Goal: Ask a question: Seek information or help from site administrators or community

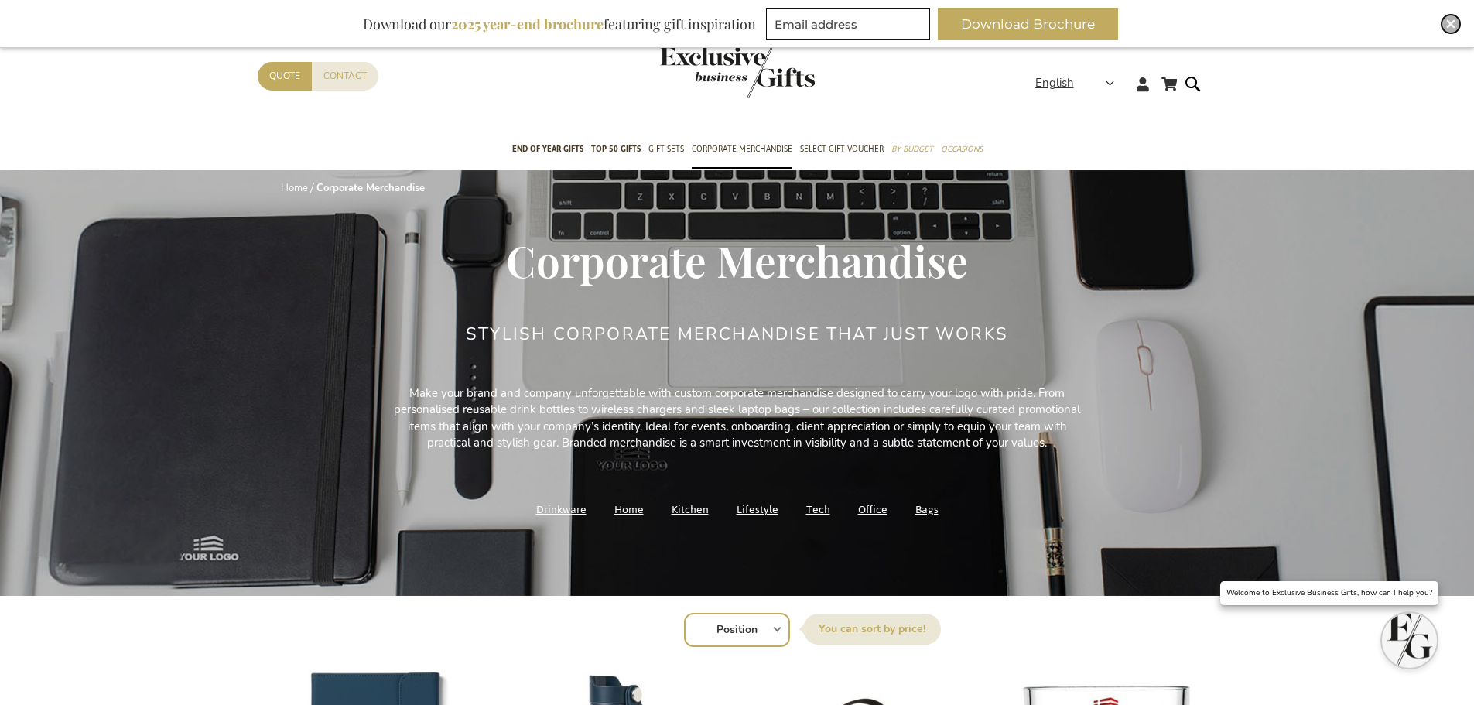
click at [1451, 22] on img "Close" at bounding box center [1450, 23] width 9 height 9
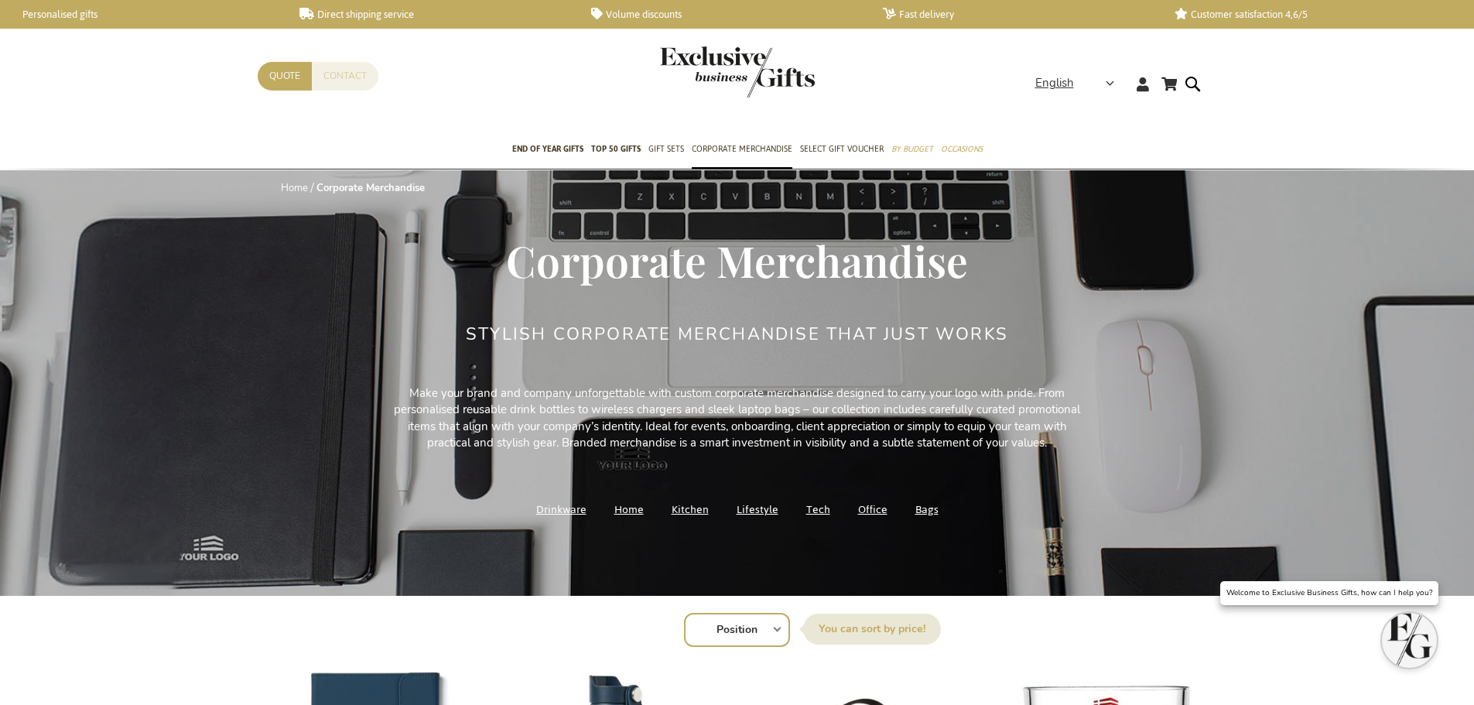
click at [347, 74] on link "Contact" at bounding box center [345, 76] width 67 height 29
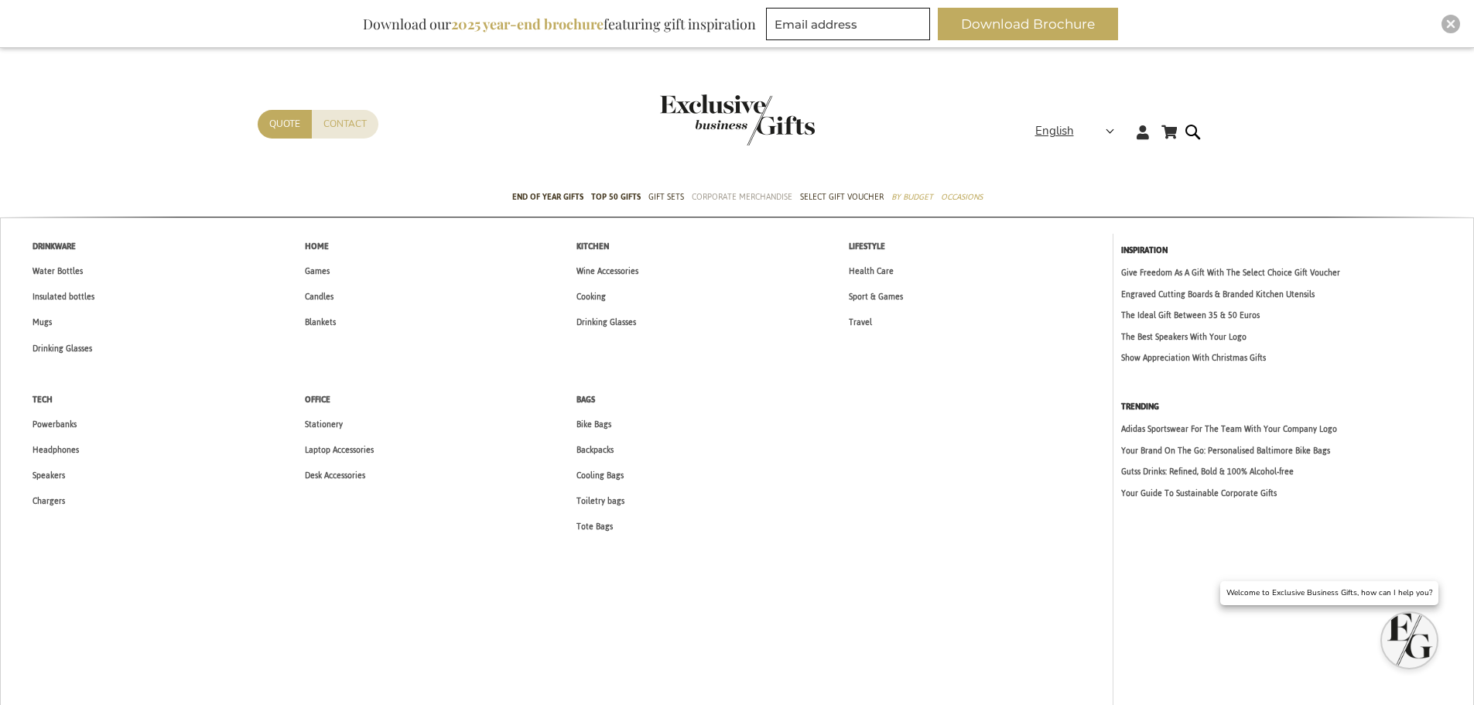
click at [723, 196] on span "Corporate Merchandise" at bounding box center [742, 197] width 101 height 16
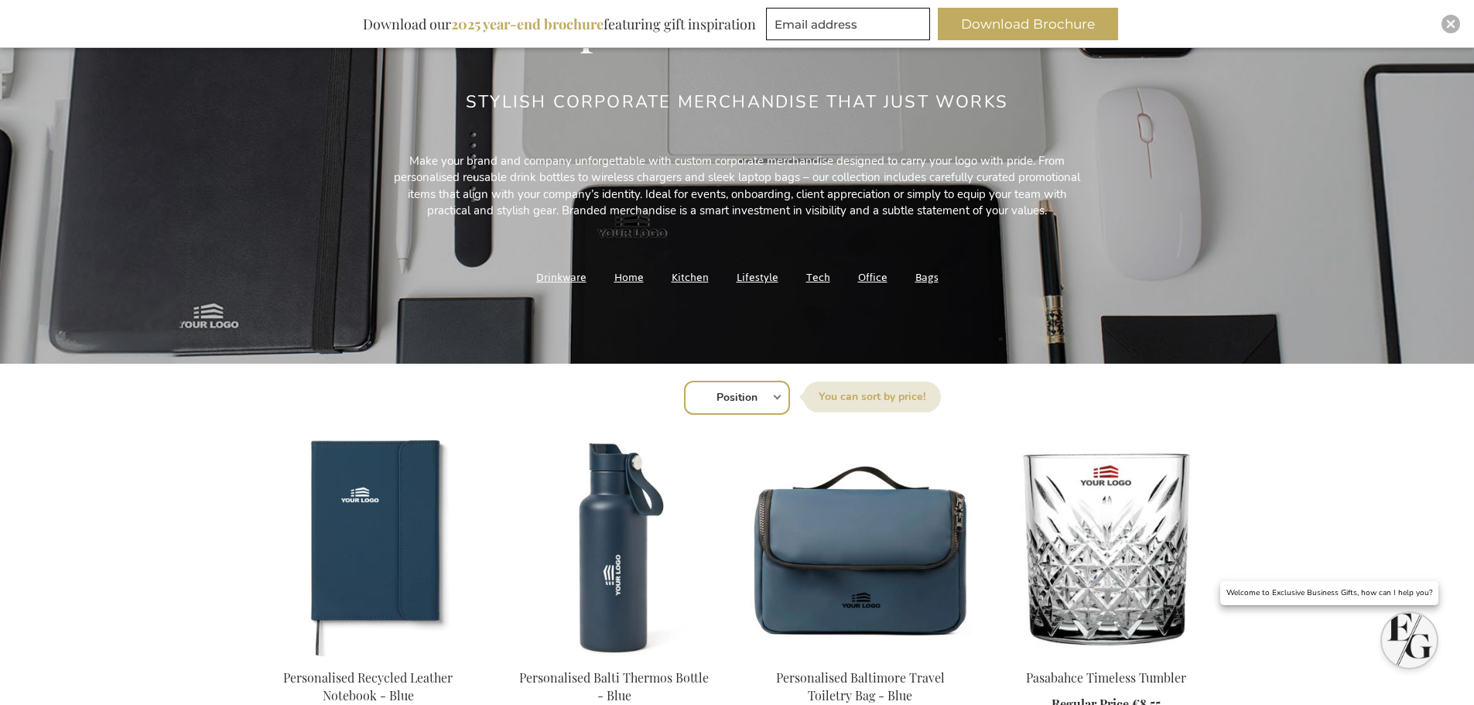
scroll to position [309, 0]
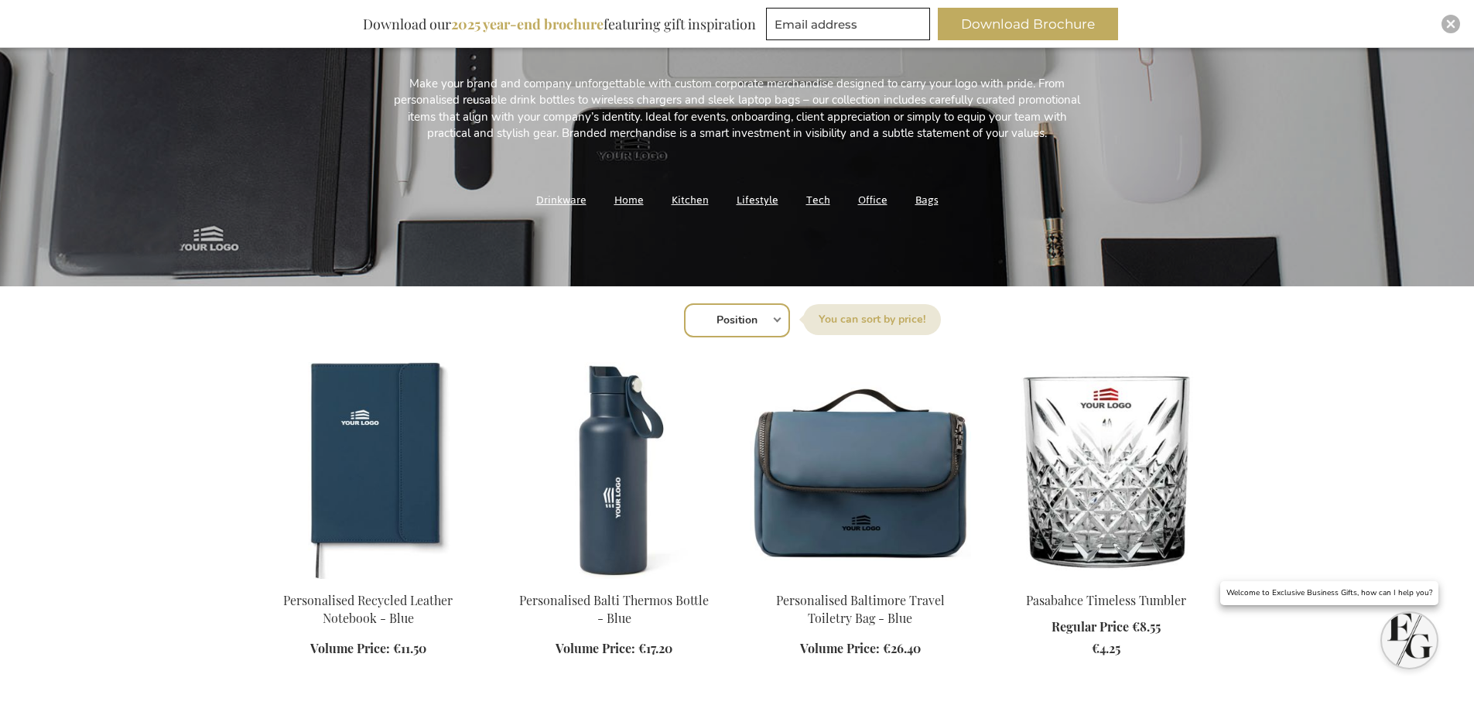
click at [777, 325] on select "Position Best Sellers Most Viewed New Biggest Saving Price: low to high Price: …" at bounding box center [737, 320] width 106 height 34
click at [777, 316] on div "Sort By Position Best Sellers Most Viewed New Biggest Saving Price: low to high…" at bounding box center [736, 318] width 943 height 37
click at [762, 320] on select "Position Best Sellers Most Viewed New Biggest Saving Price: low to high Price: …" at bounding box center [737, 320] width 106 height 34
select select "bestsellers"
click at [684, 303] on select "Position Best Sellers Most Viewed New Biggest Saving Price: low to high Price: …" at bounding box center [737, 320] width 106 height 34
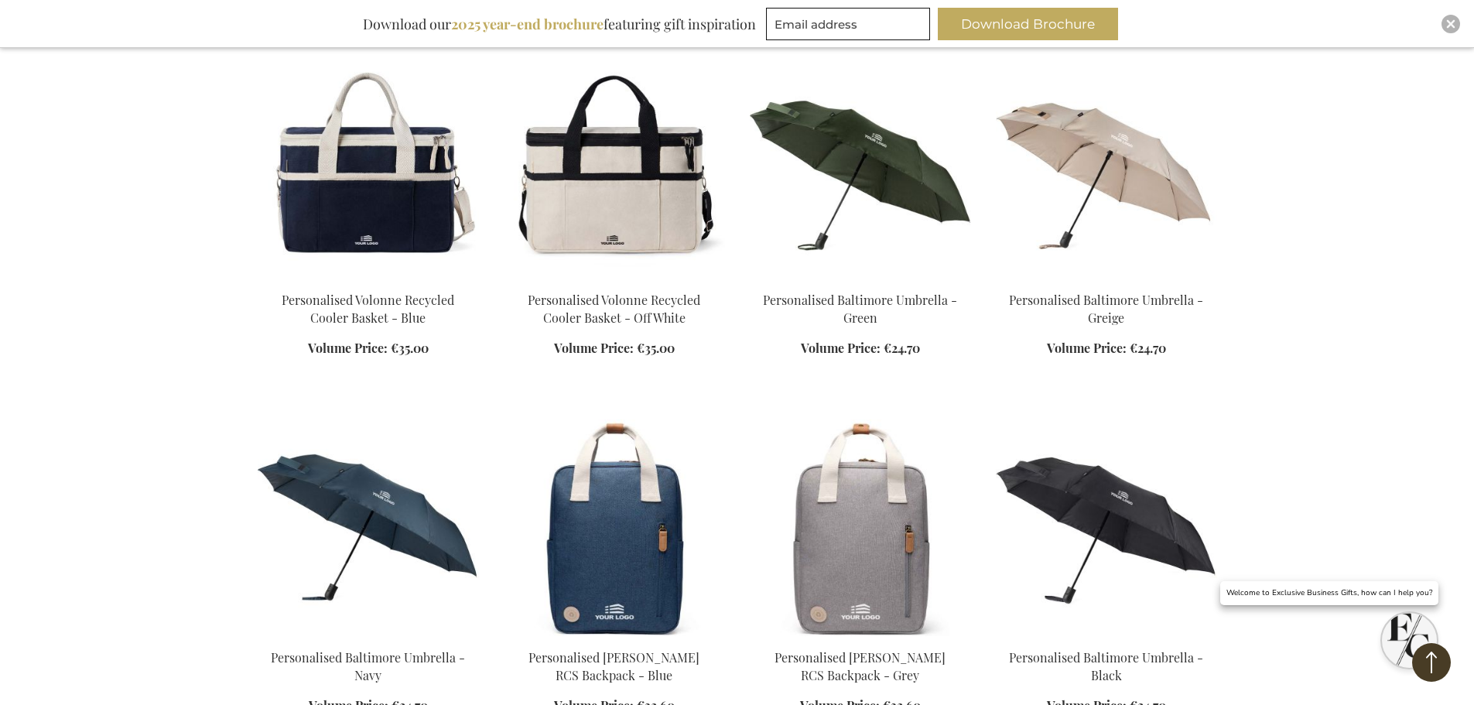
scroll to position [1006, 0]
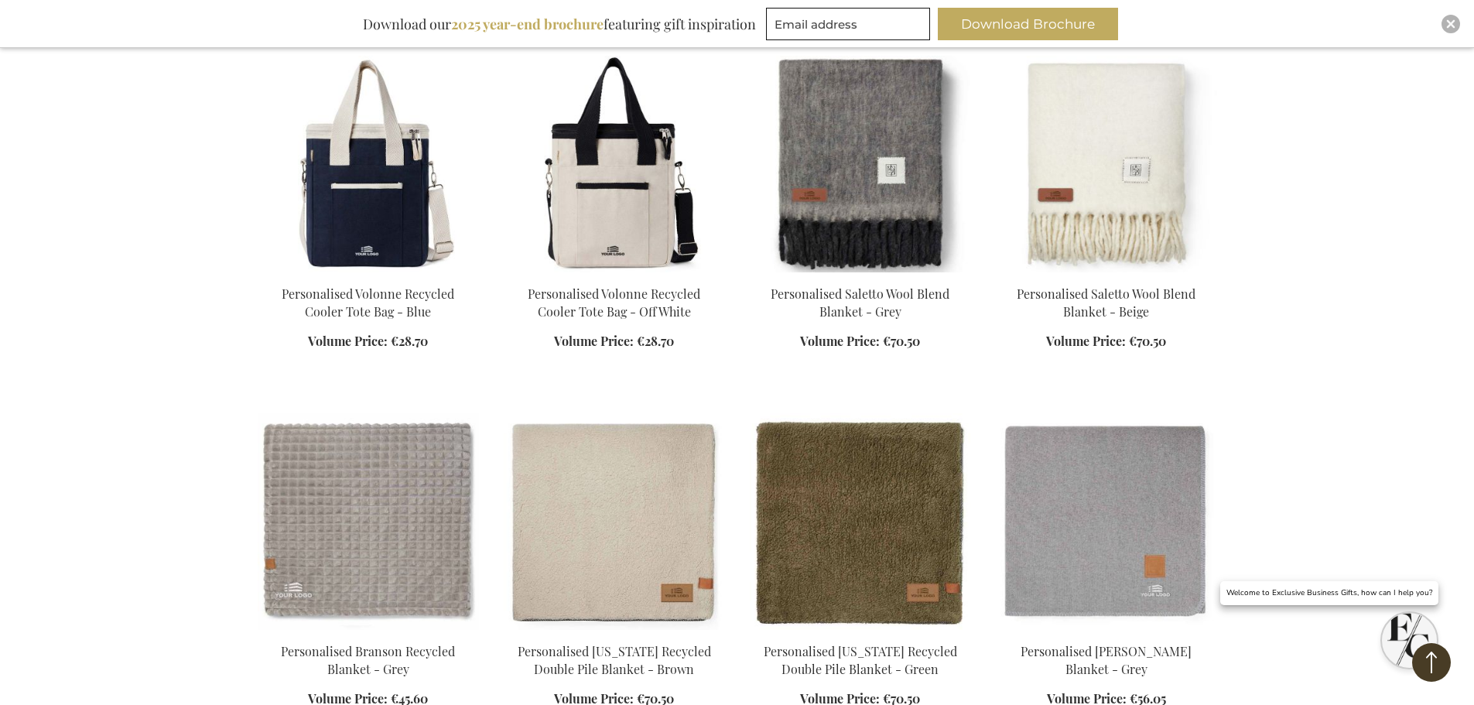
scroll to position [2398, 0]
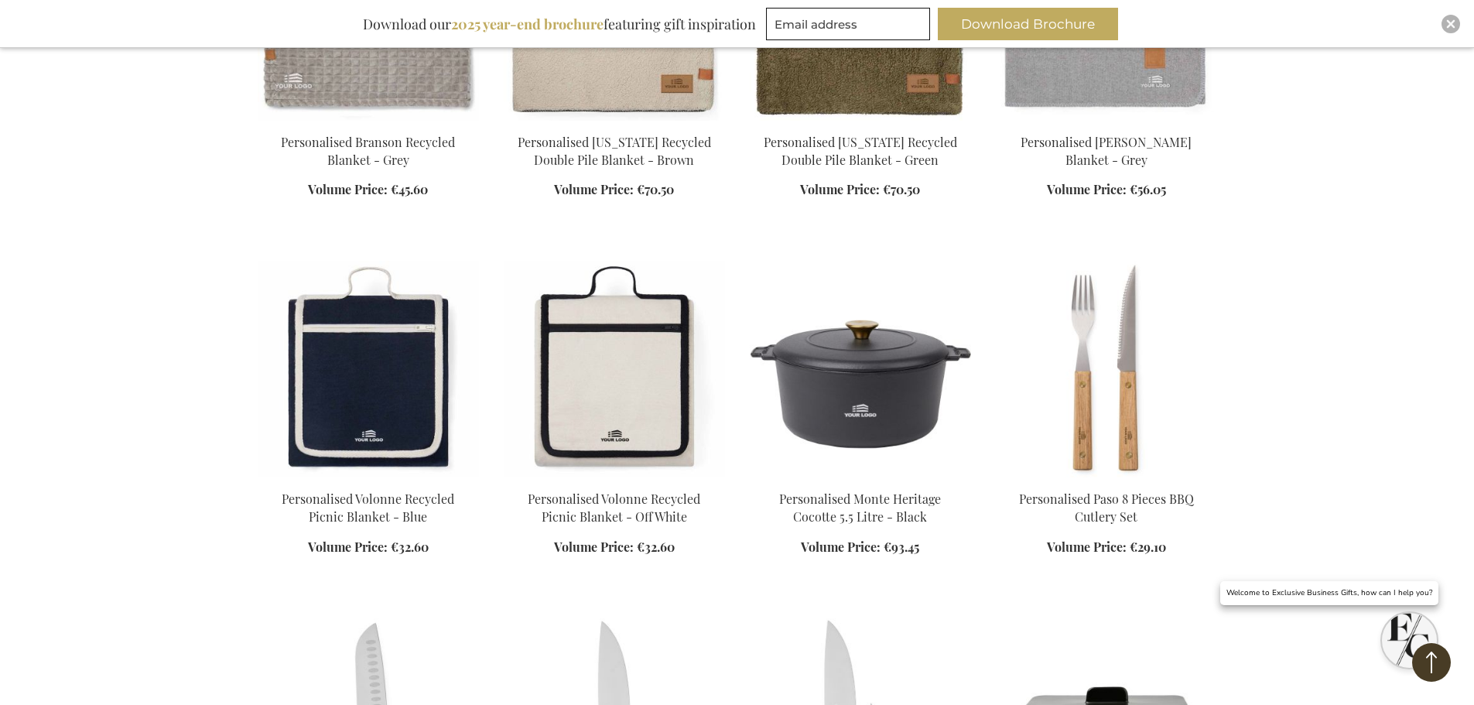
scroll to position [2553, 0]
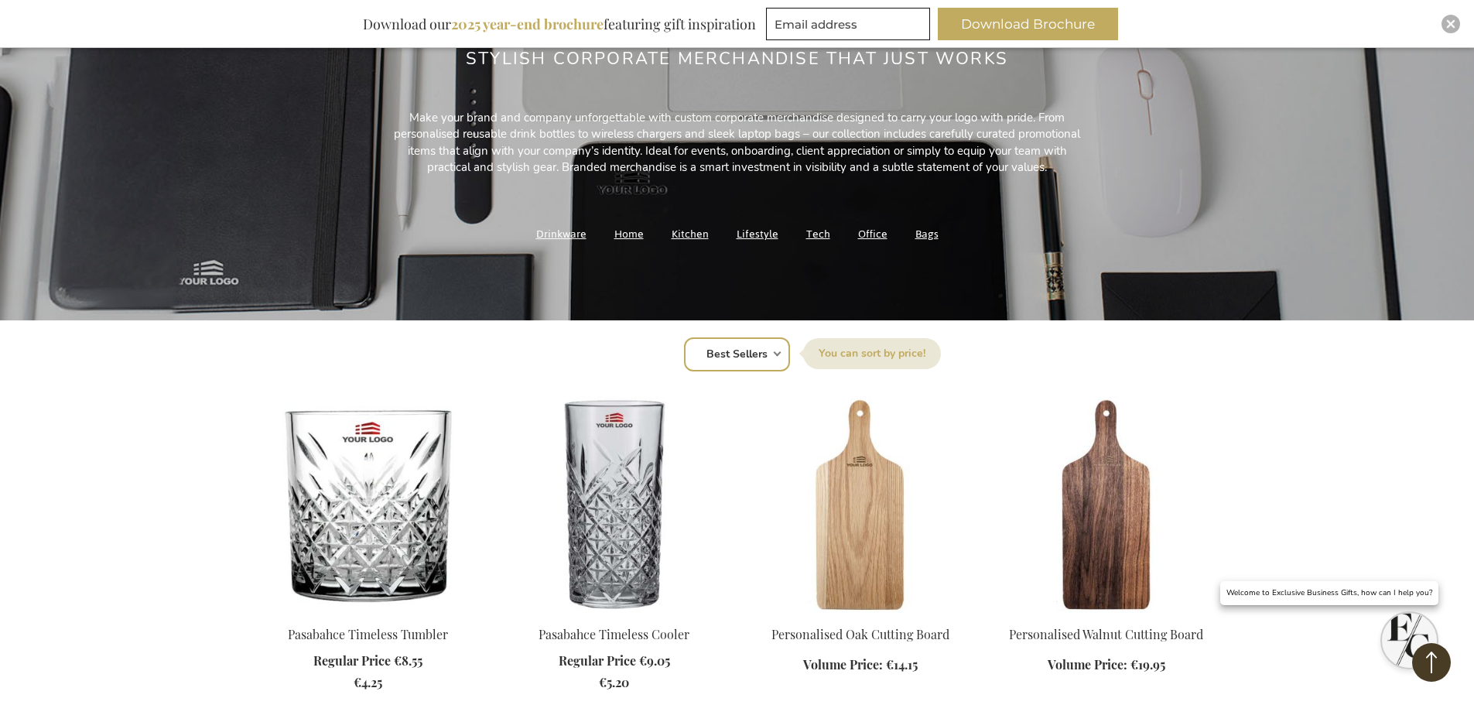
scroll to position [239, 0]
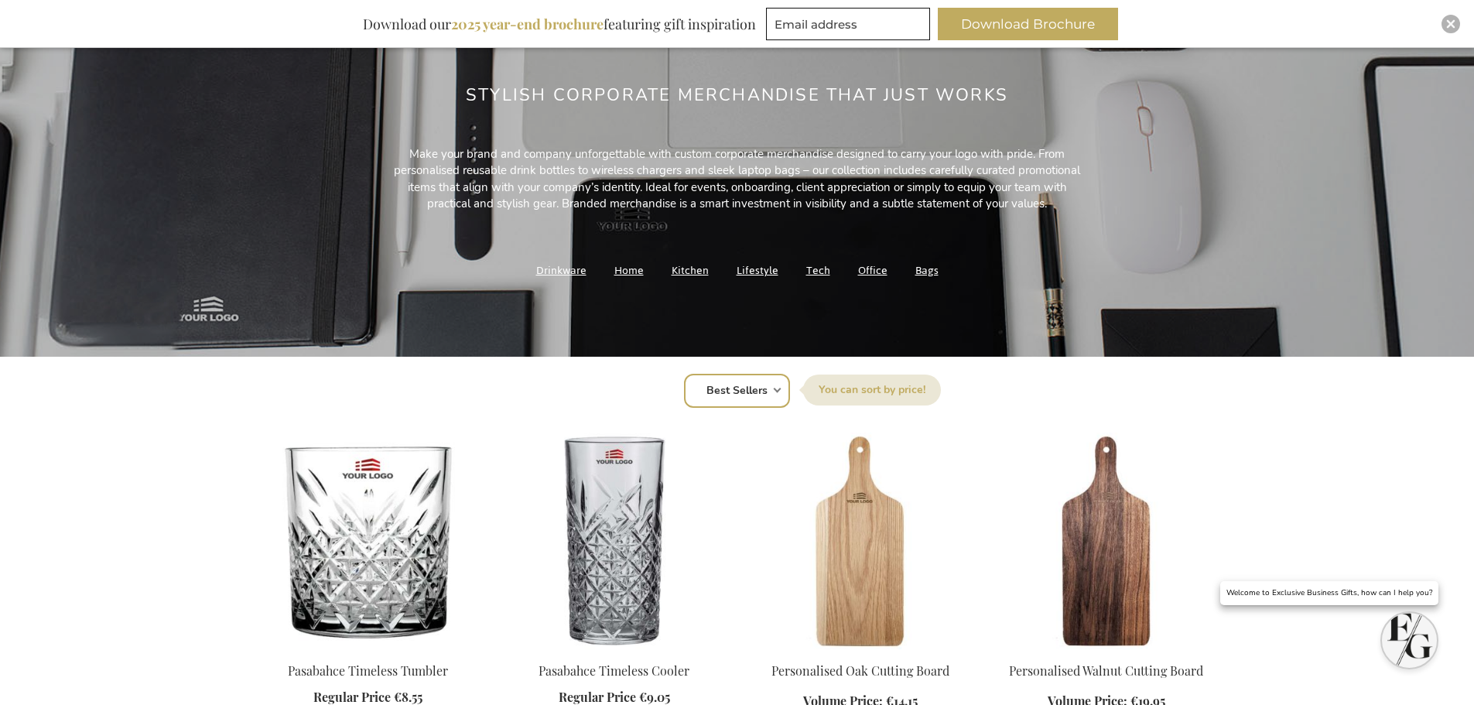
click at [767, 391] on select "Position Best Sellers Most Viewed New Biggest Saving Price: low to high Price: …" at bounding box center [737, 391] width 106 height 34
select select "price_asc"
click at [684, 374] on select "Position Best Sellers Most Viewed New Biggest Saving Price: low to high Price: …" at bounding box center [737, 391] width 106 height 34
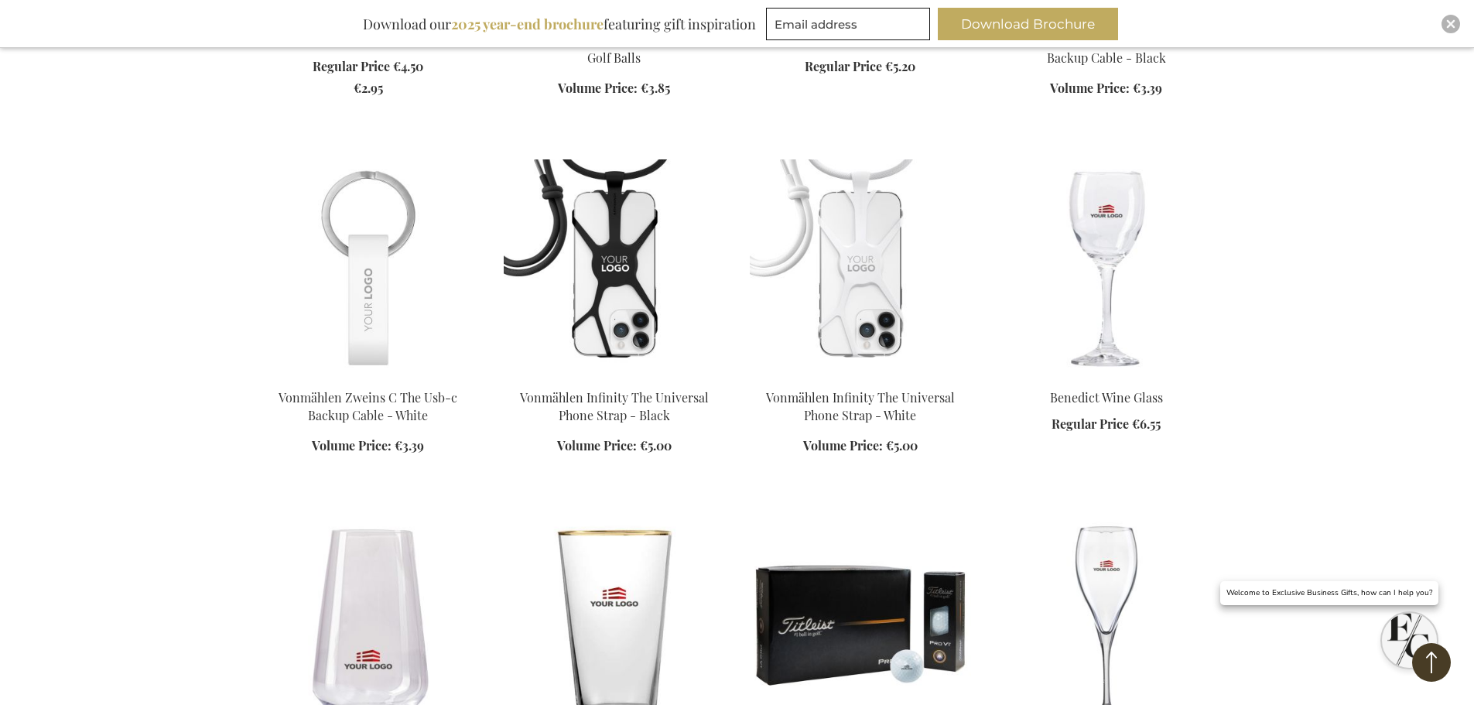
scroll to position [885, 0]
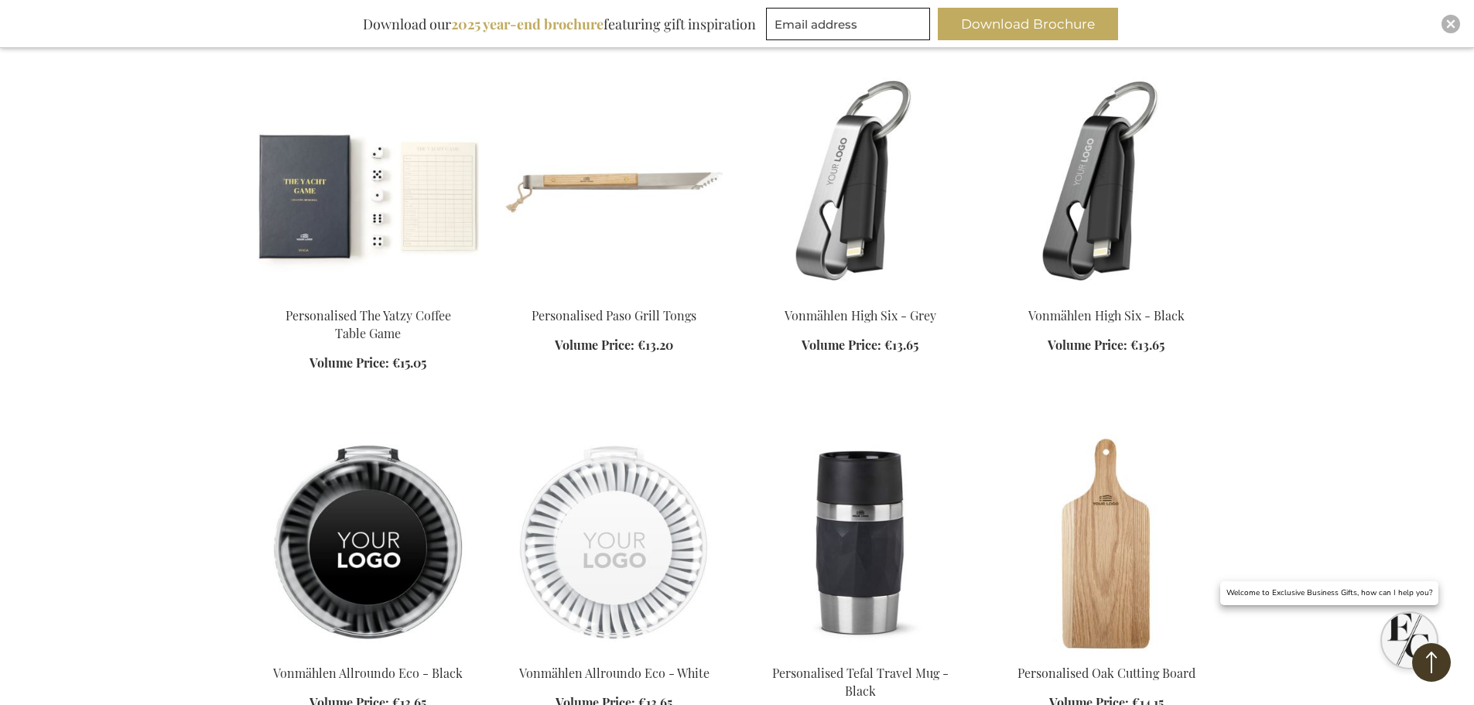
scroll to position [4259, 0]
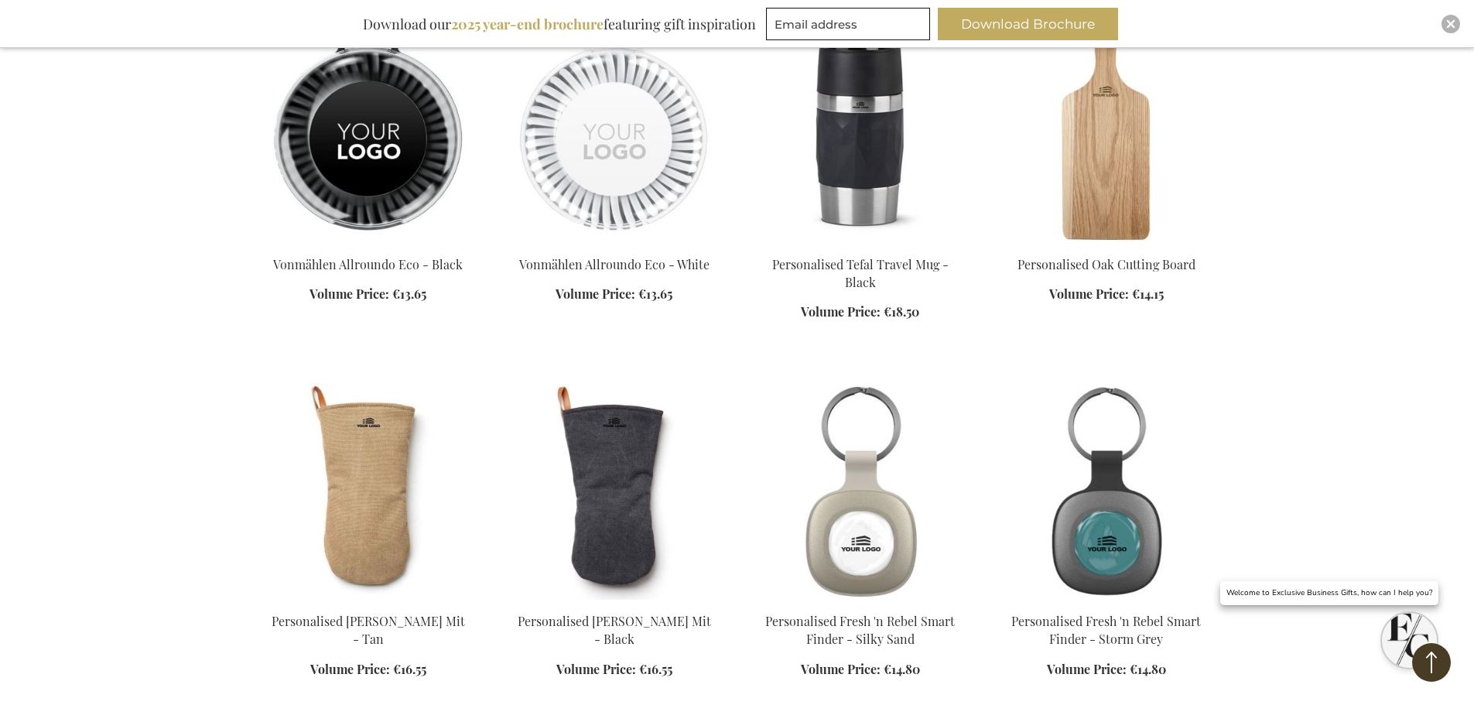
scroll to position [4646, 0]
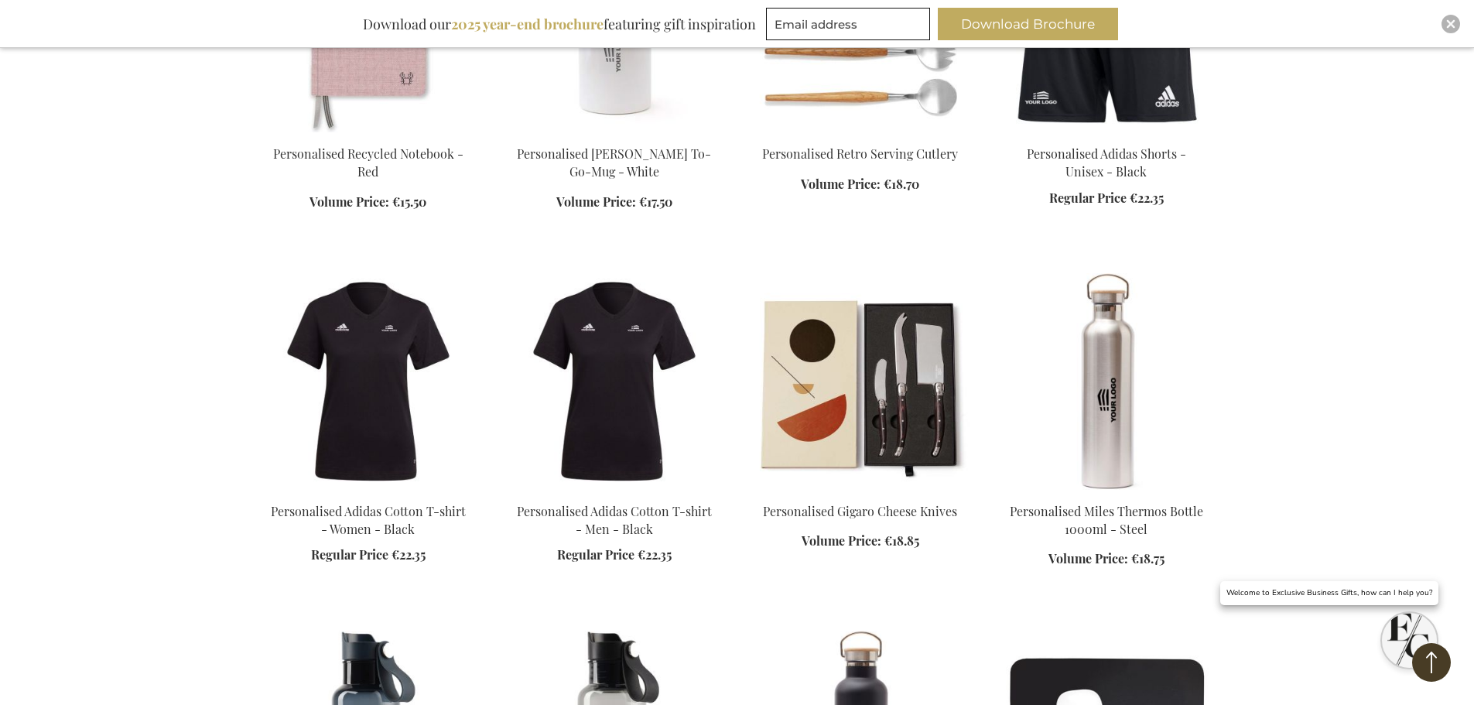
scroll to position [5806, 0]
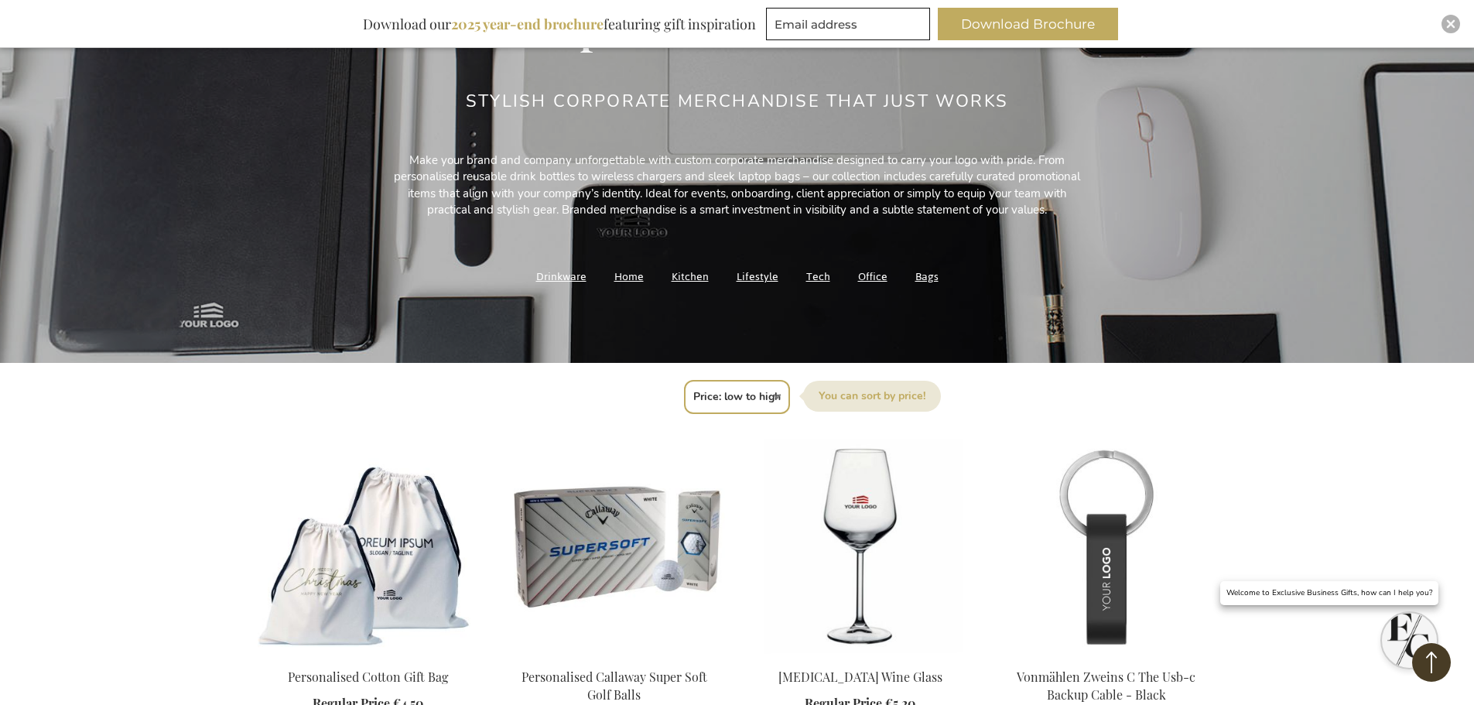
scroll to position [2, 0]
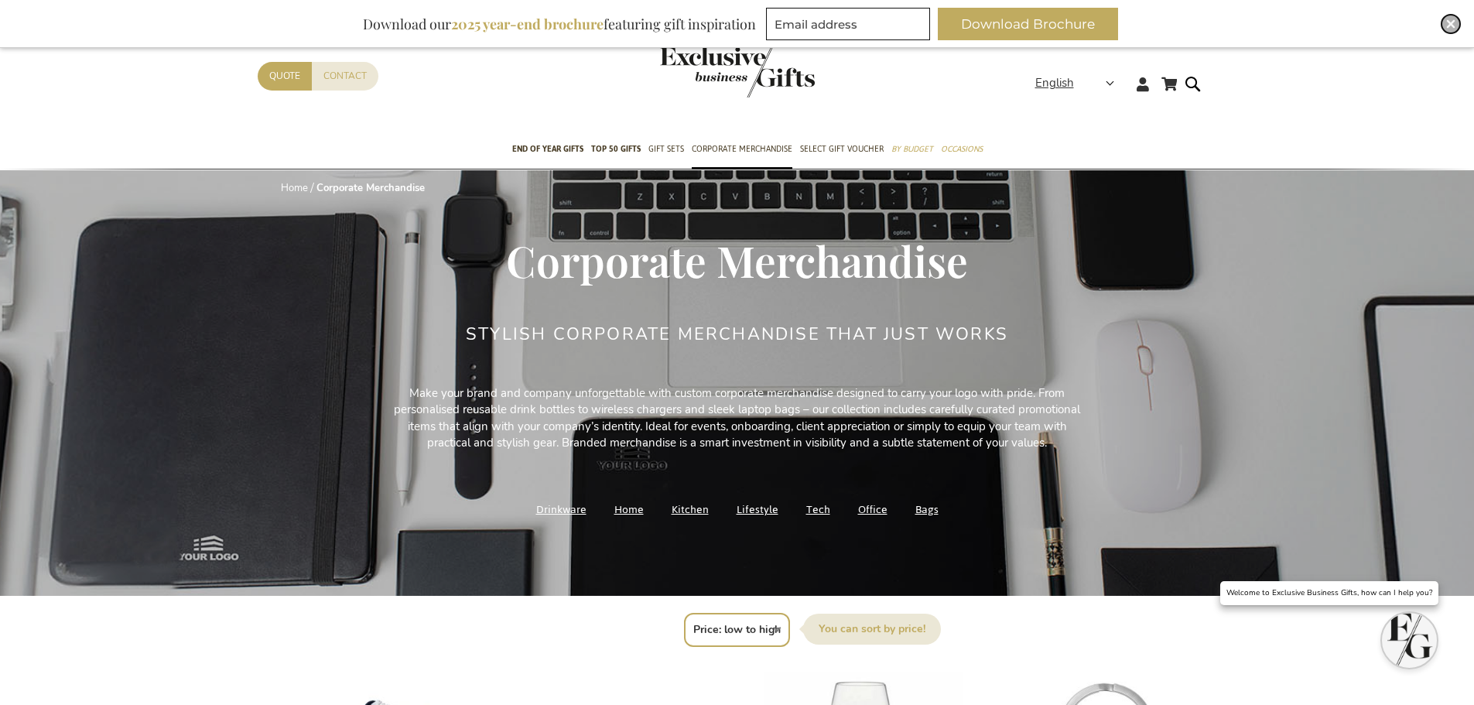
click at [1454, 22] on img "Close" at bounding box center [1450, 23] width 9 height 9
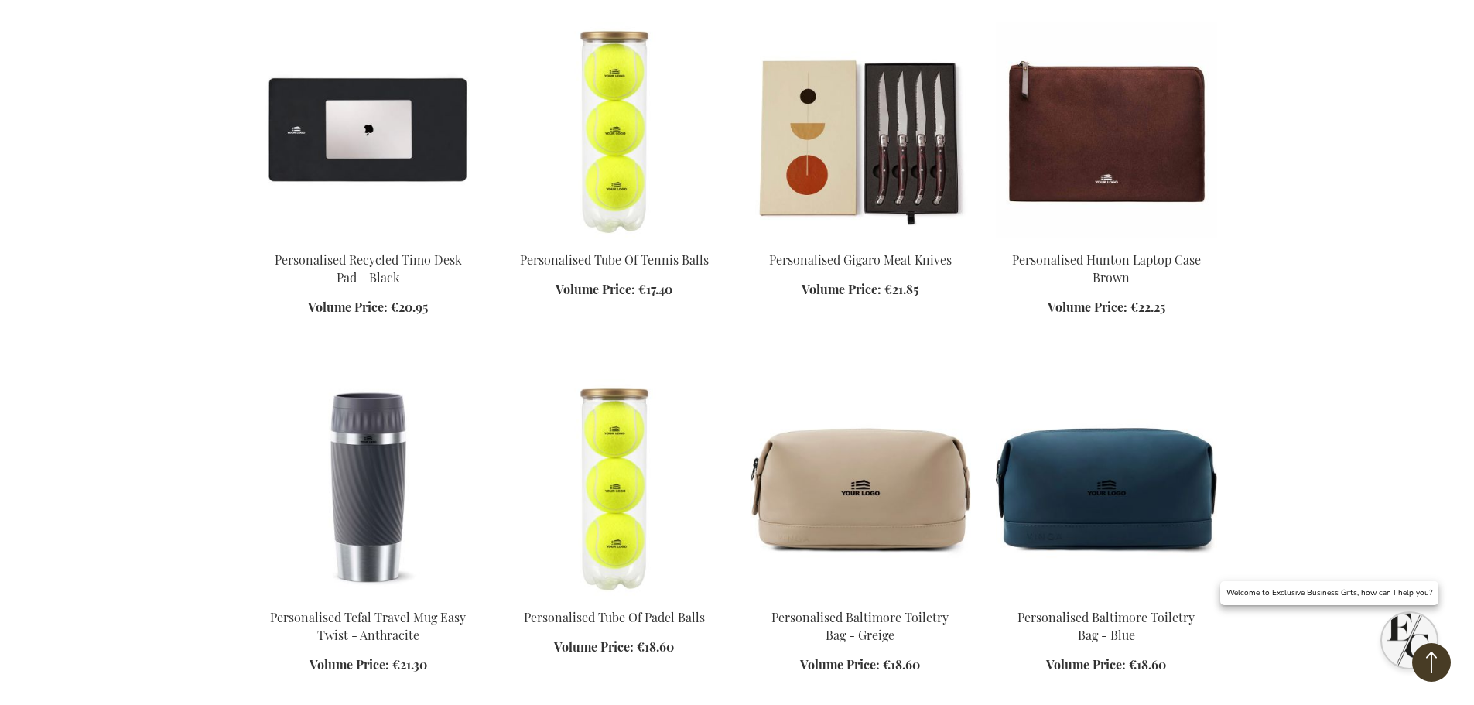
scroll to position [9139, 0]
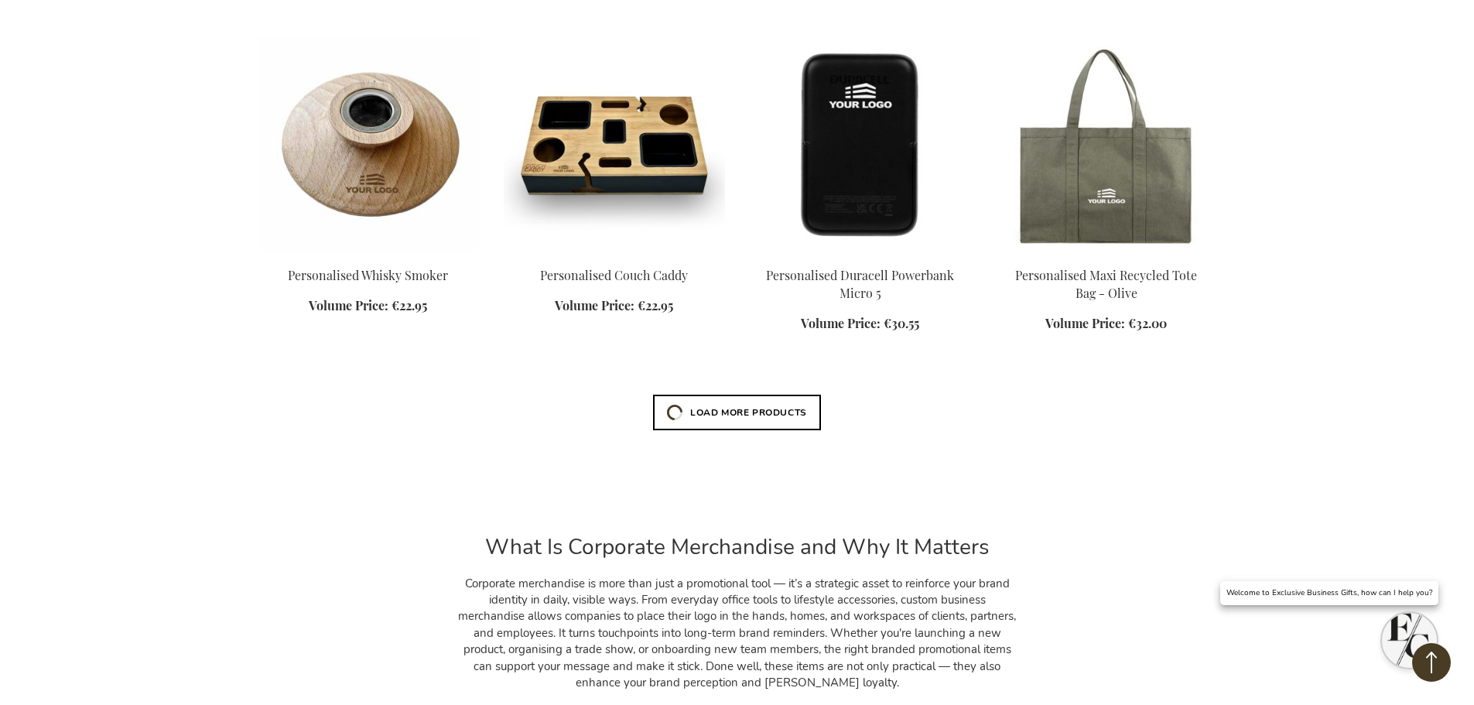
scroll to position [12488, 0]
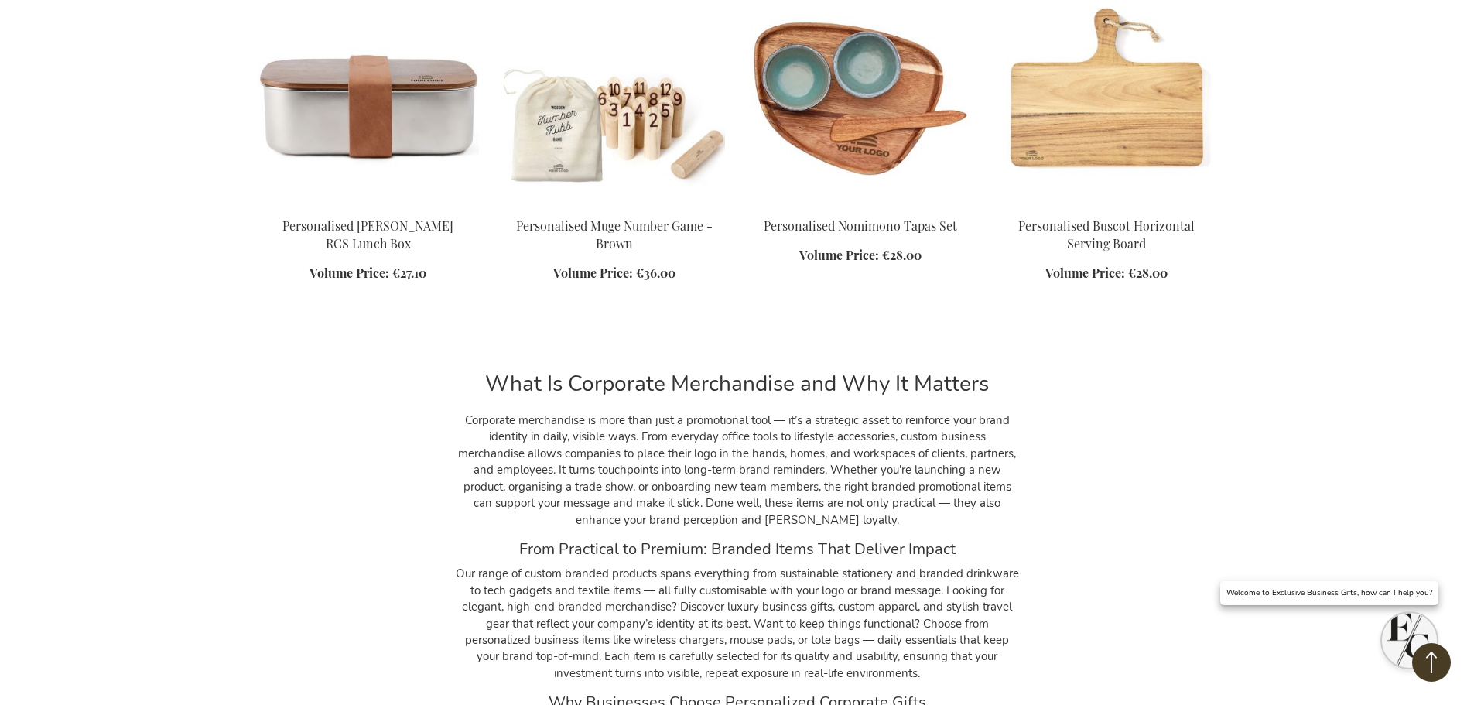
scroll to position [15424, 0]
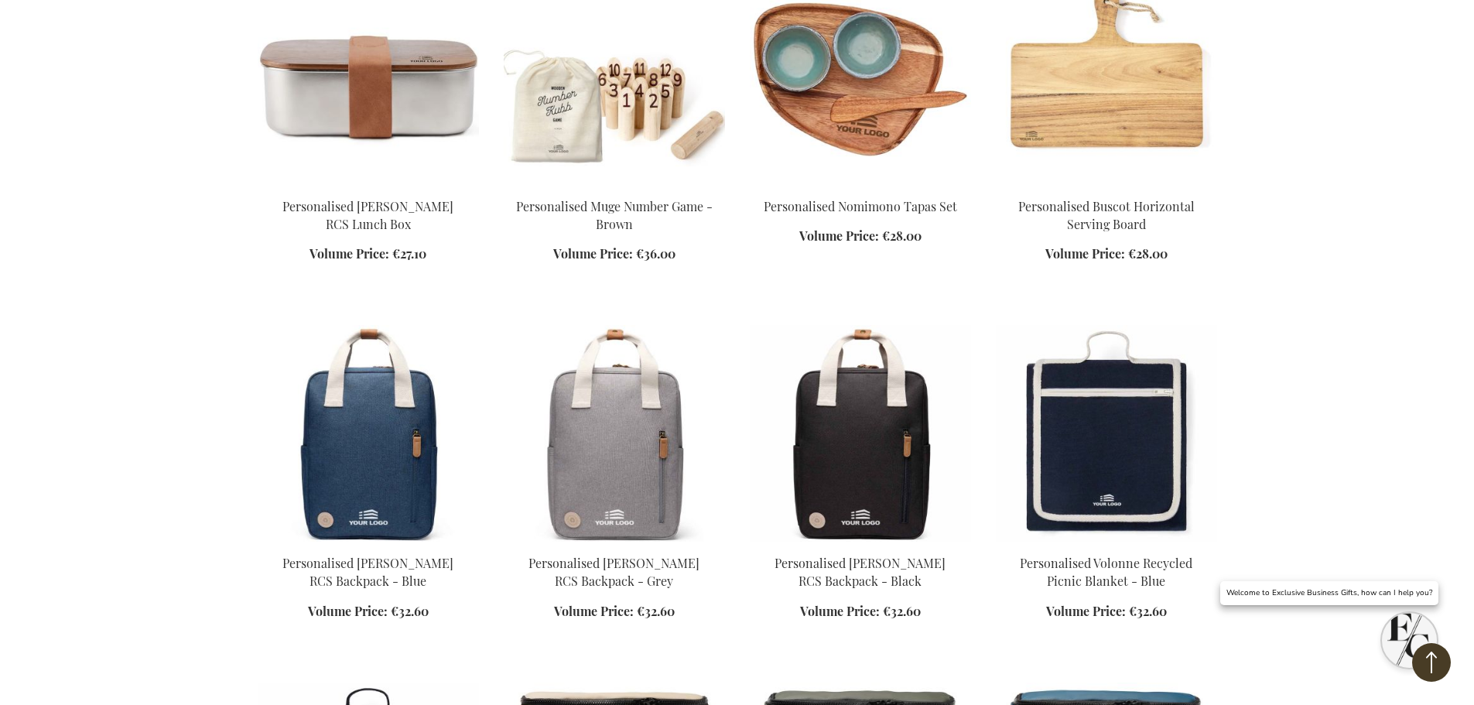
scroll to position [17709, 0]
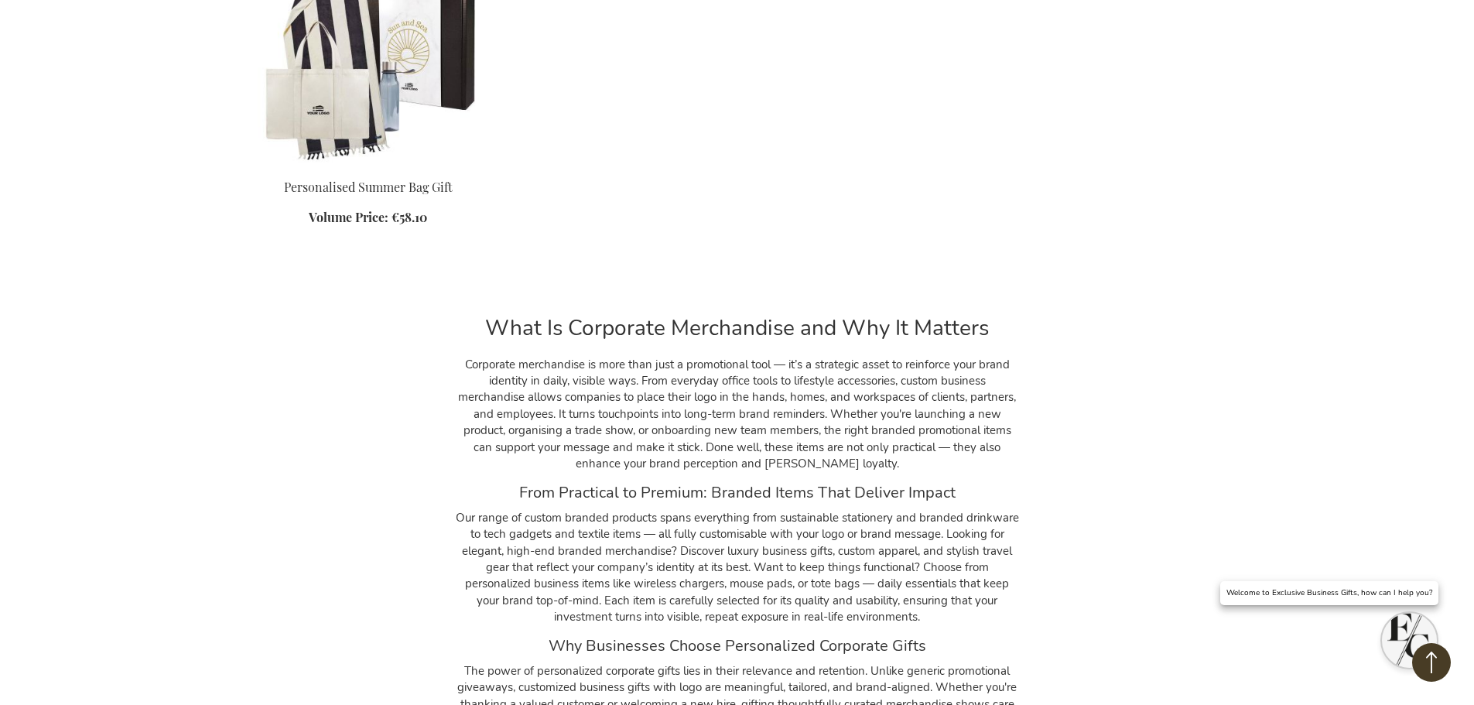
scroll to position [27661, 0]
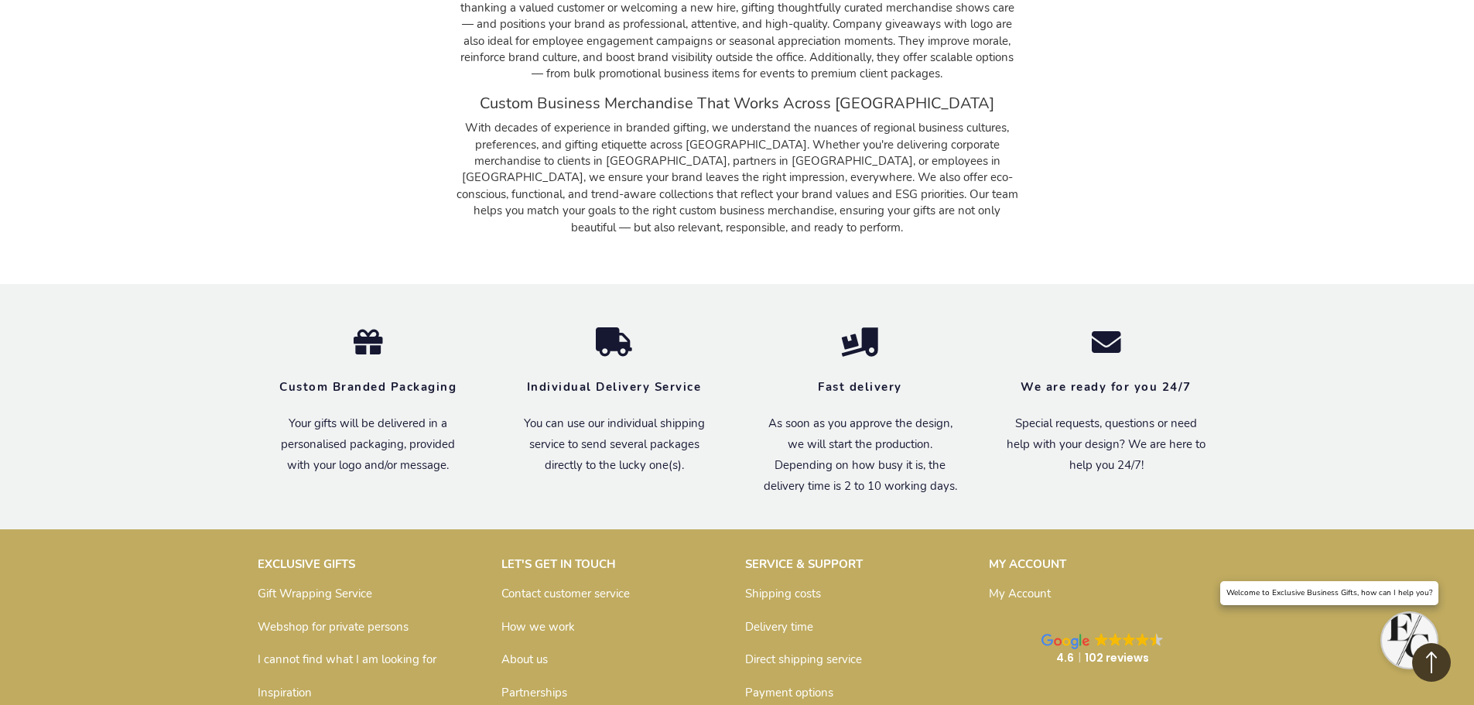
click at [635, 379] on strong "Individual Delivery Service" at bounding box center [614, 386] width 175 height 15
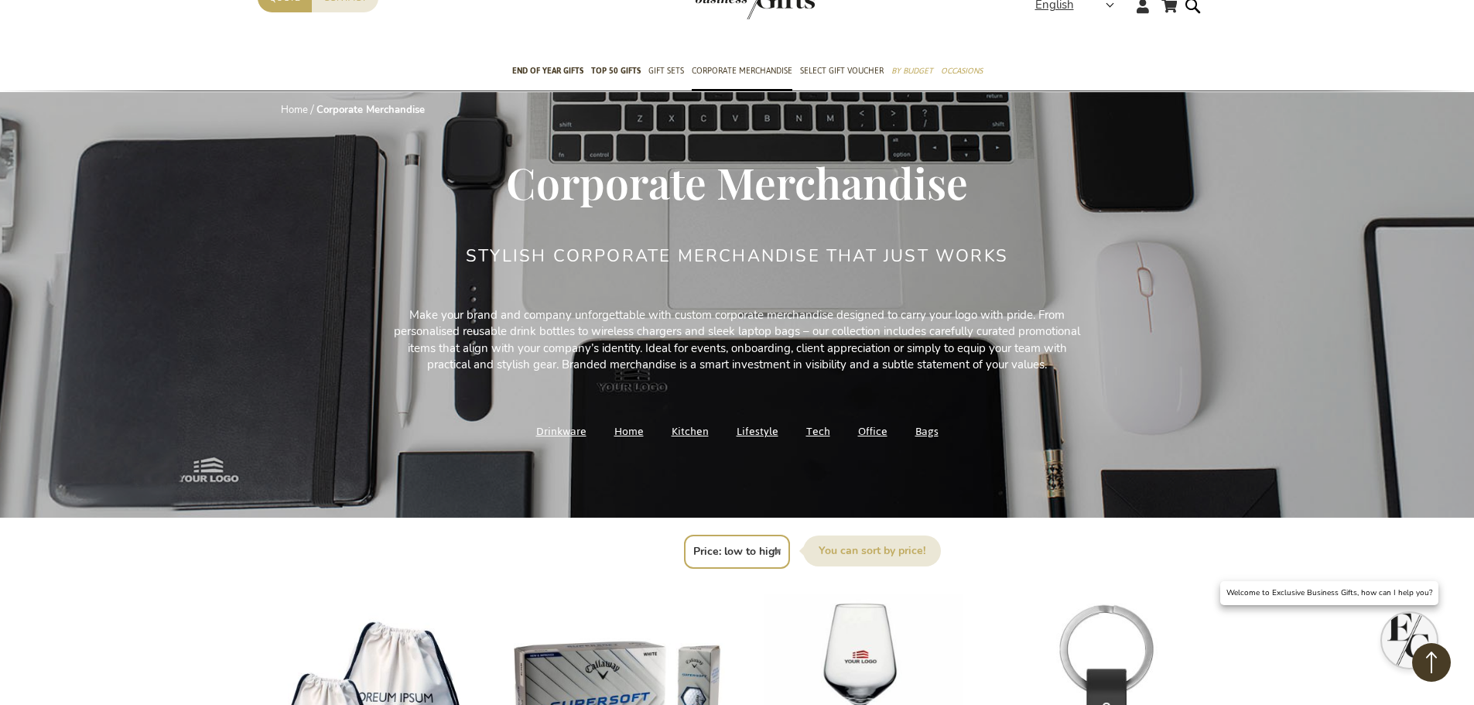
scroll to position [1, 0]
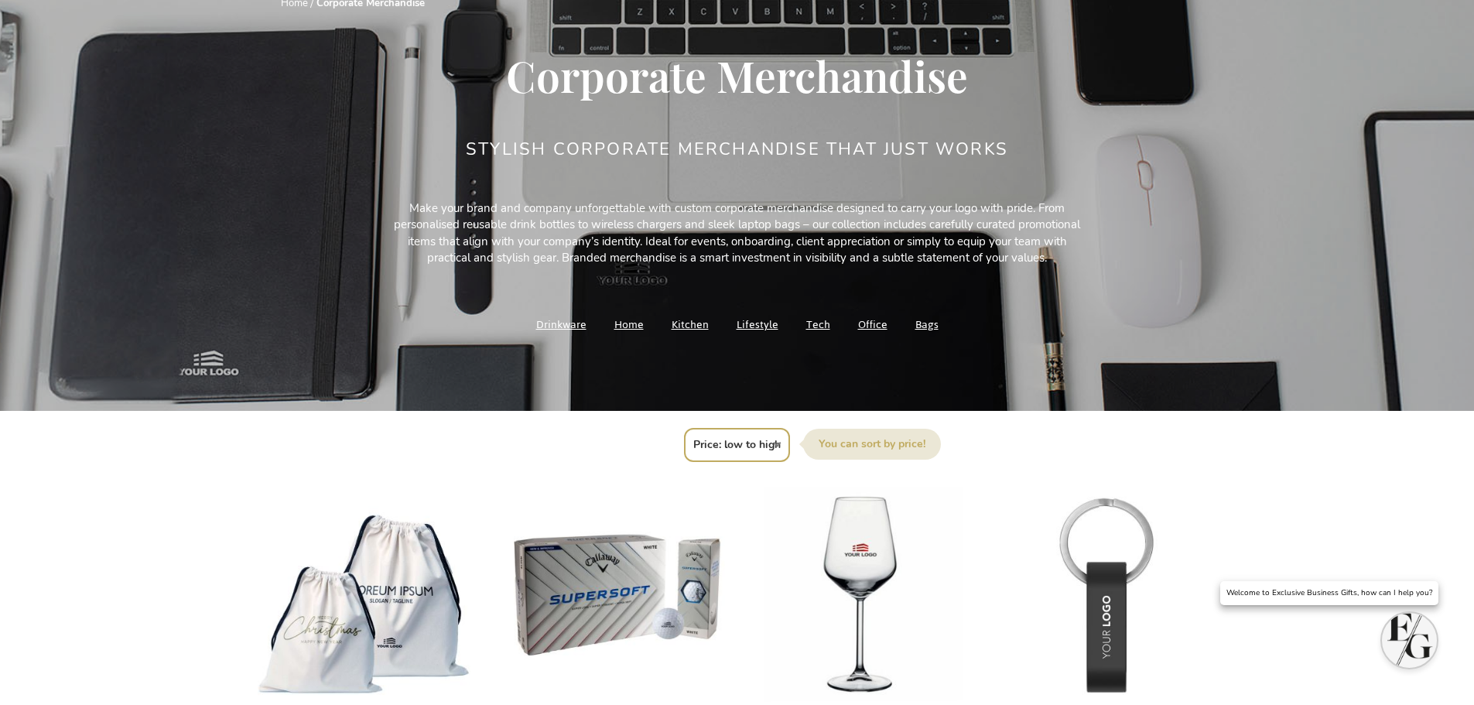
scroll to position [232, 0]
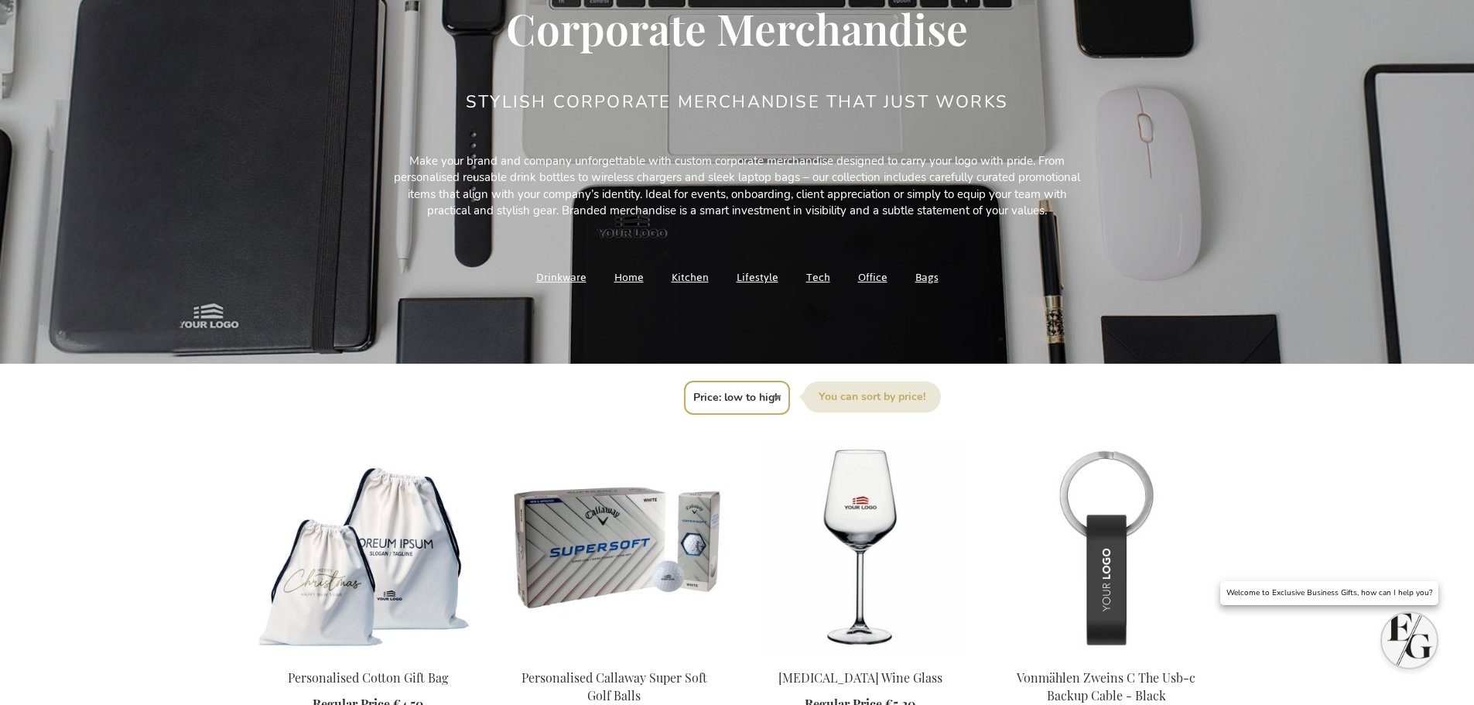
click at [812, 275] on link "Tech" at bounding box center [818, 277] width 24 height 21
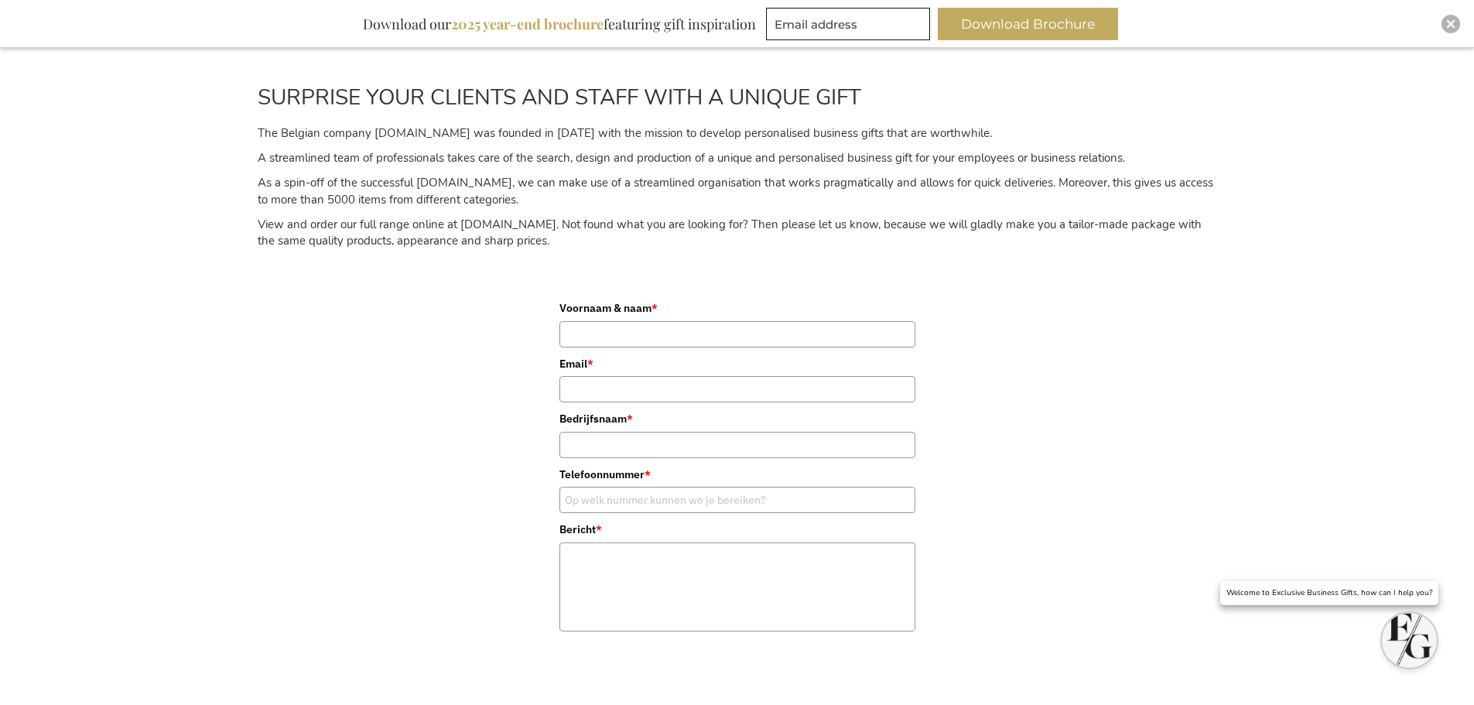
scroll to position [928, 0]
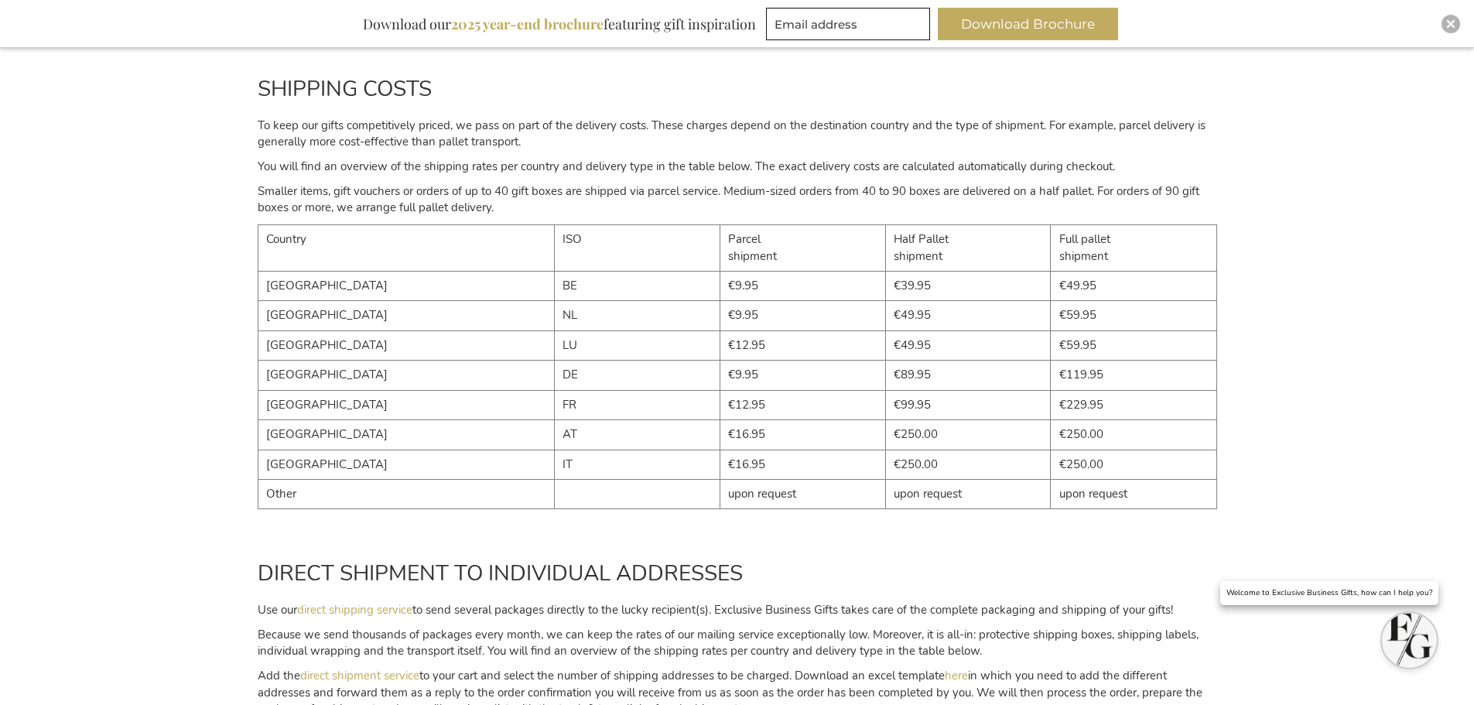
scroll to position [207, 0]
click at [1401, 647] on img "Open chat window" at bounding box center [1409, 640] width 55 height 55
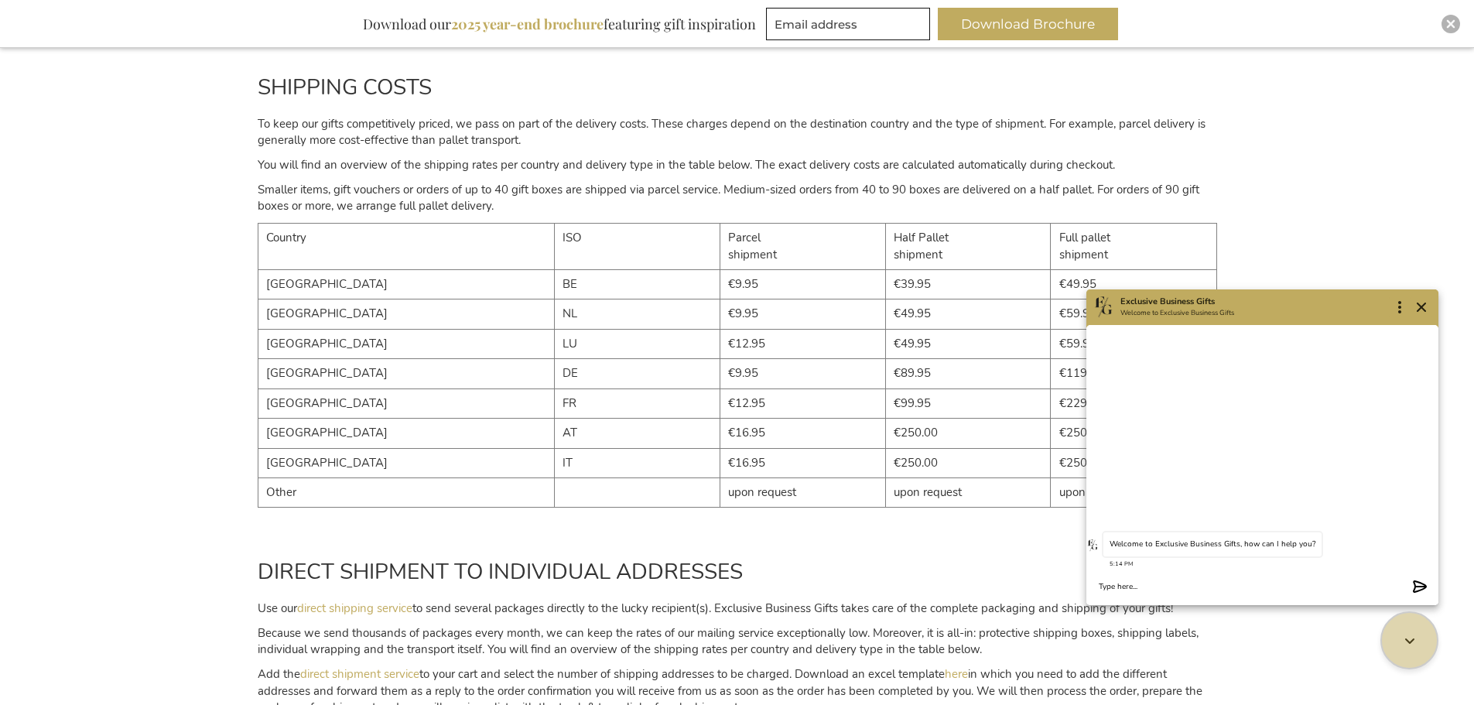
click at [1162, 587] on textarea "Chat message input" at bounding box center [1253, 587] width 308 height 12
type textarea "Hello, how much would it cost to ship to [GEOGRAPHIC_DATA]?"
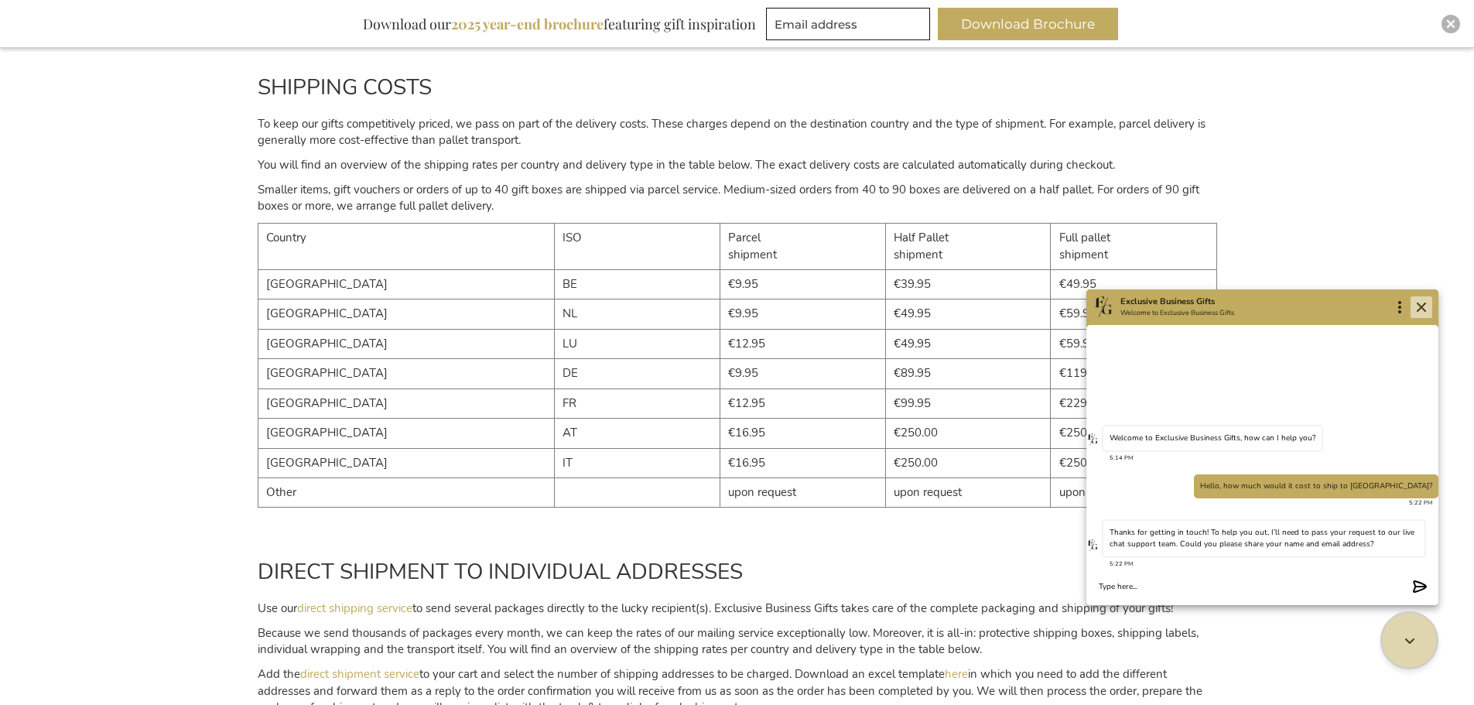
click at [1425, 306] on icon "Close" at bounding box center [1421, 307] width 19 height 19
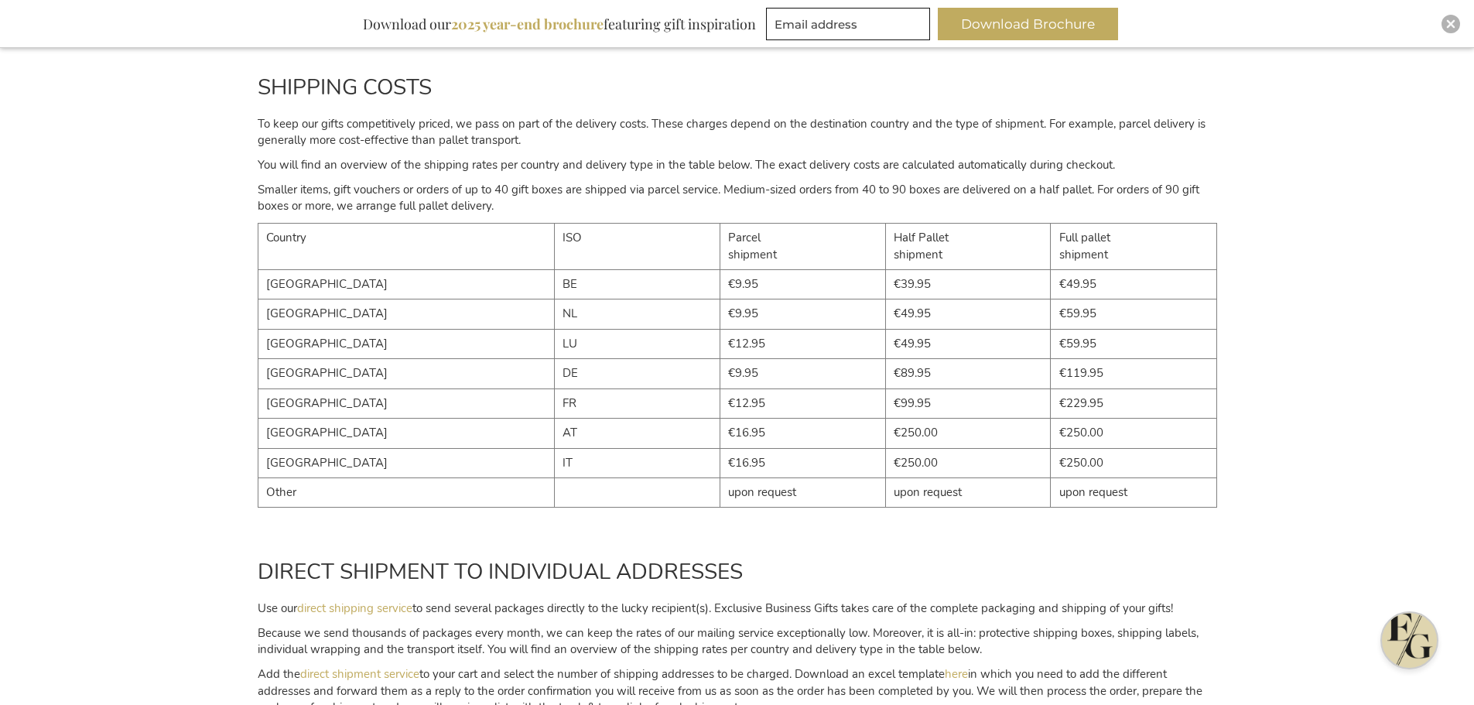
click at [1399, 630] on img "Open chat window" at bounding box center [1409, 640] width 55 height 55
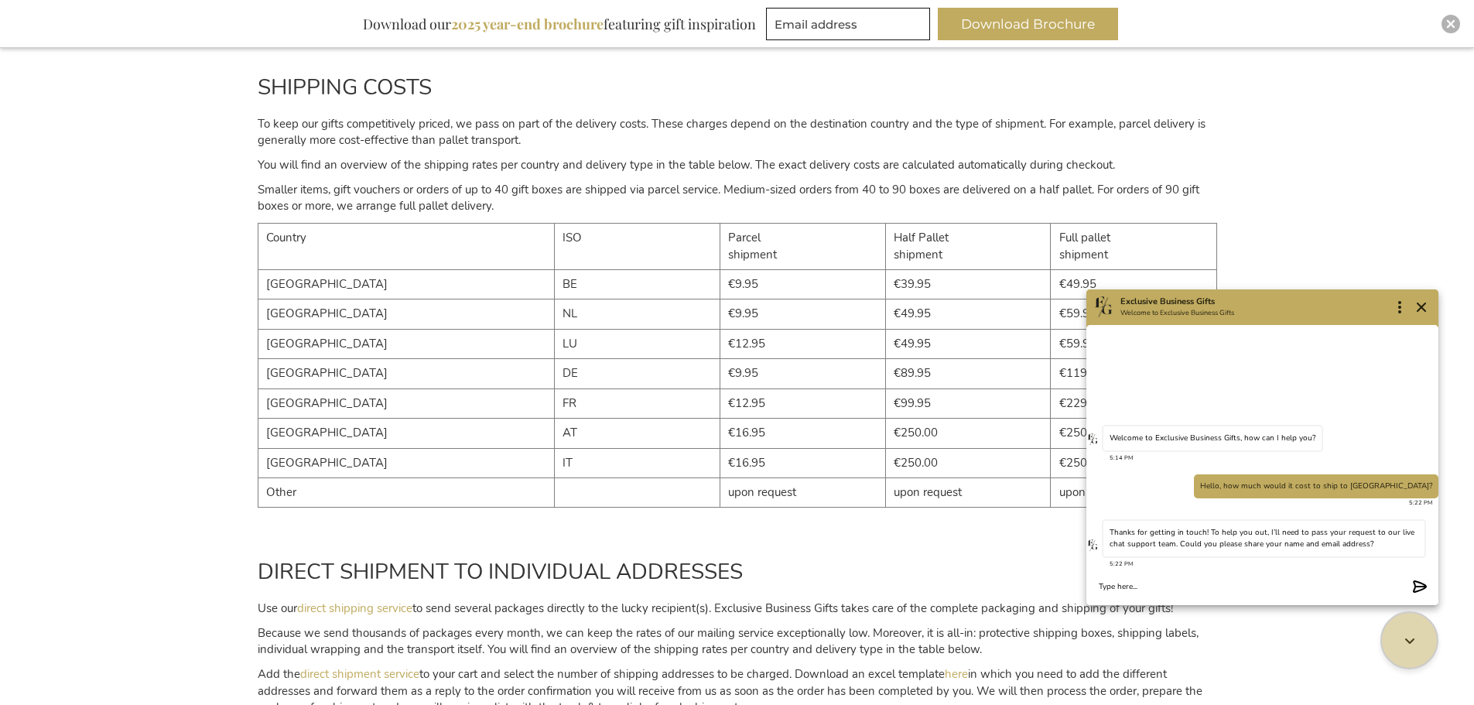
click at [1208, 584] on textarea "Chat message input" at bounding box center [1253, 587] width 308 height 12
type textarea "Do you ship to [GEOGRAPHIC_DATA]?"
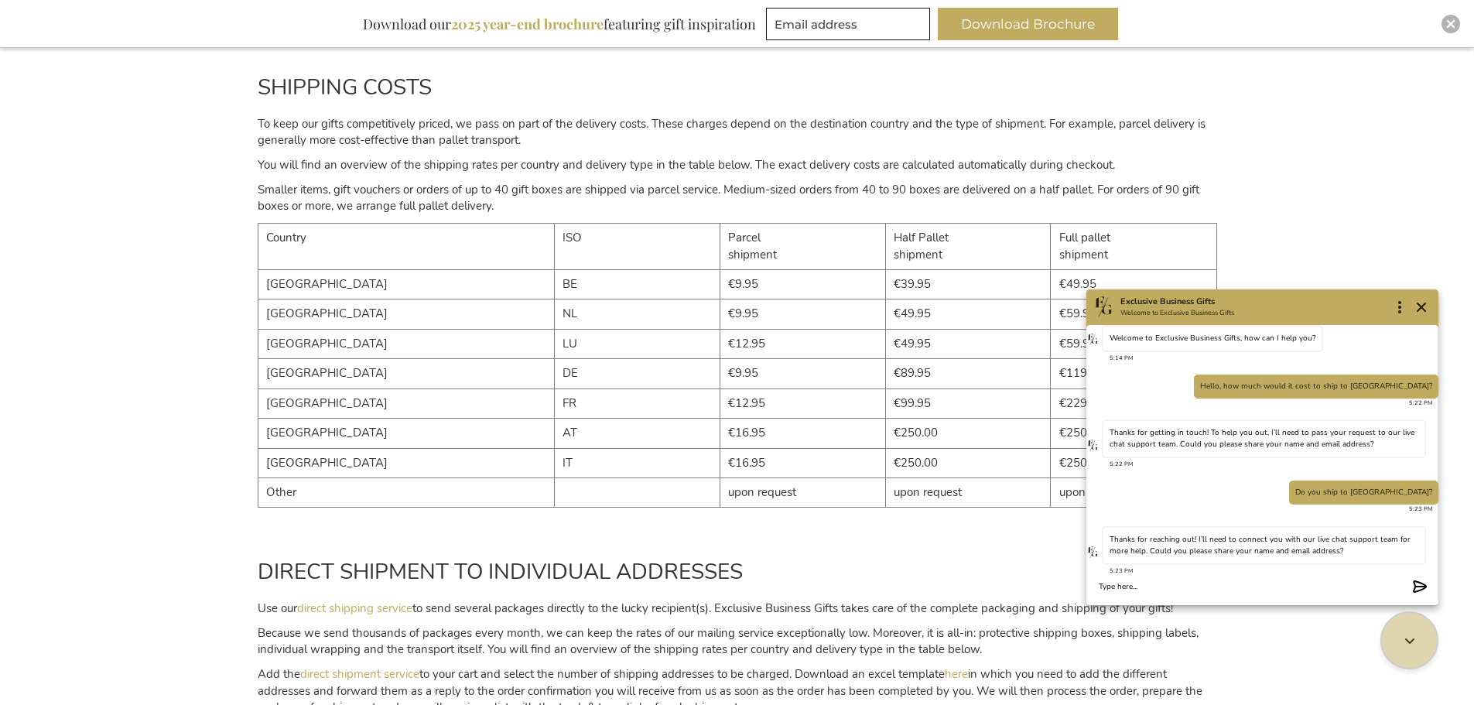
scroll to position [12, 0]
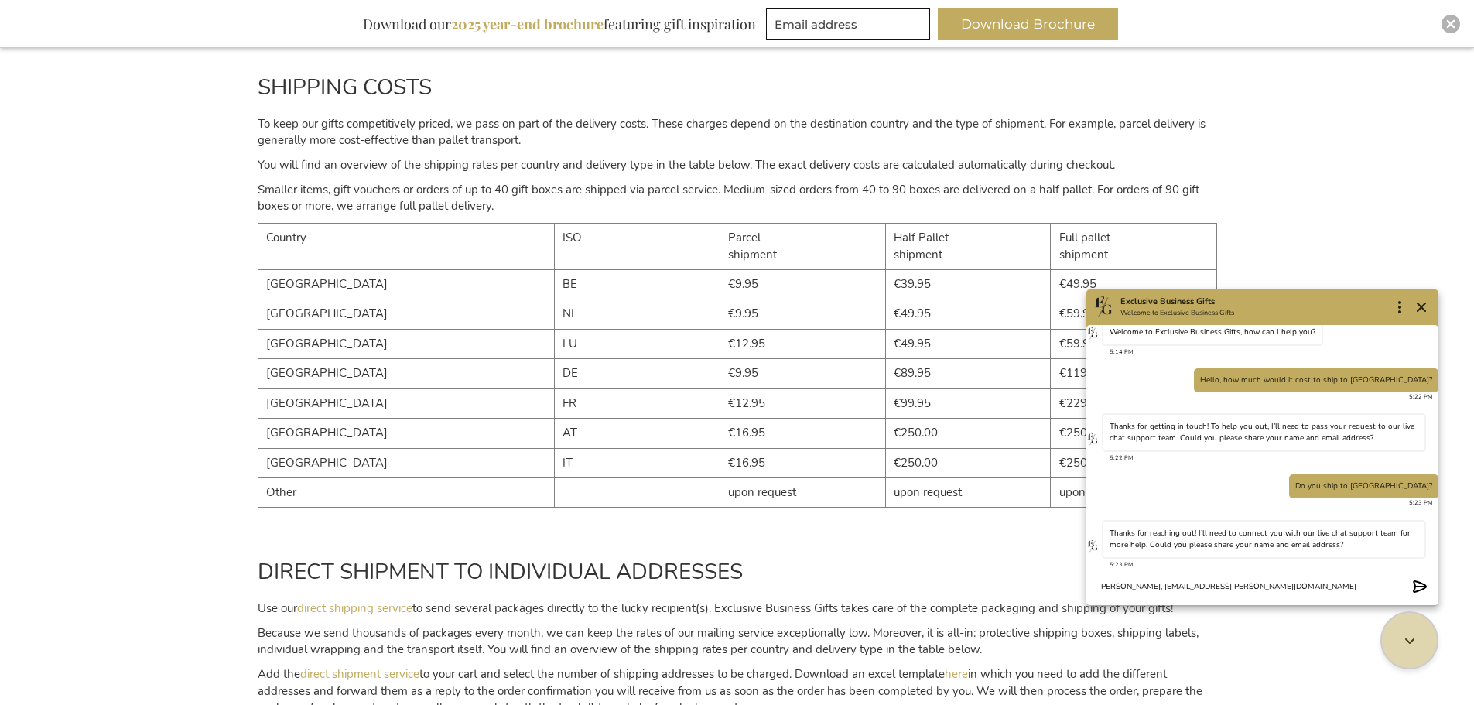
type textarea "[PERSON_NAME], [EMAIL_ADDRESS][PERSON_NAME][DOMAIN_NAME]"
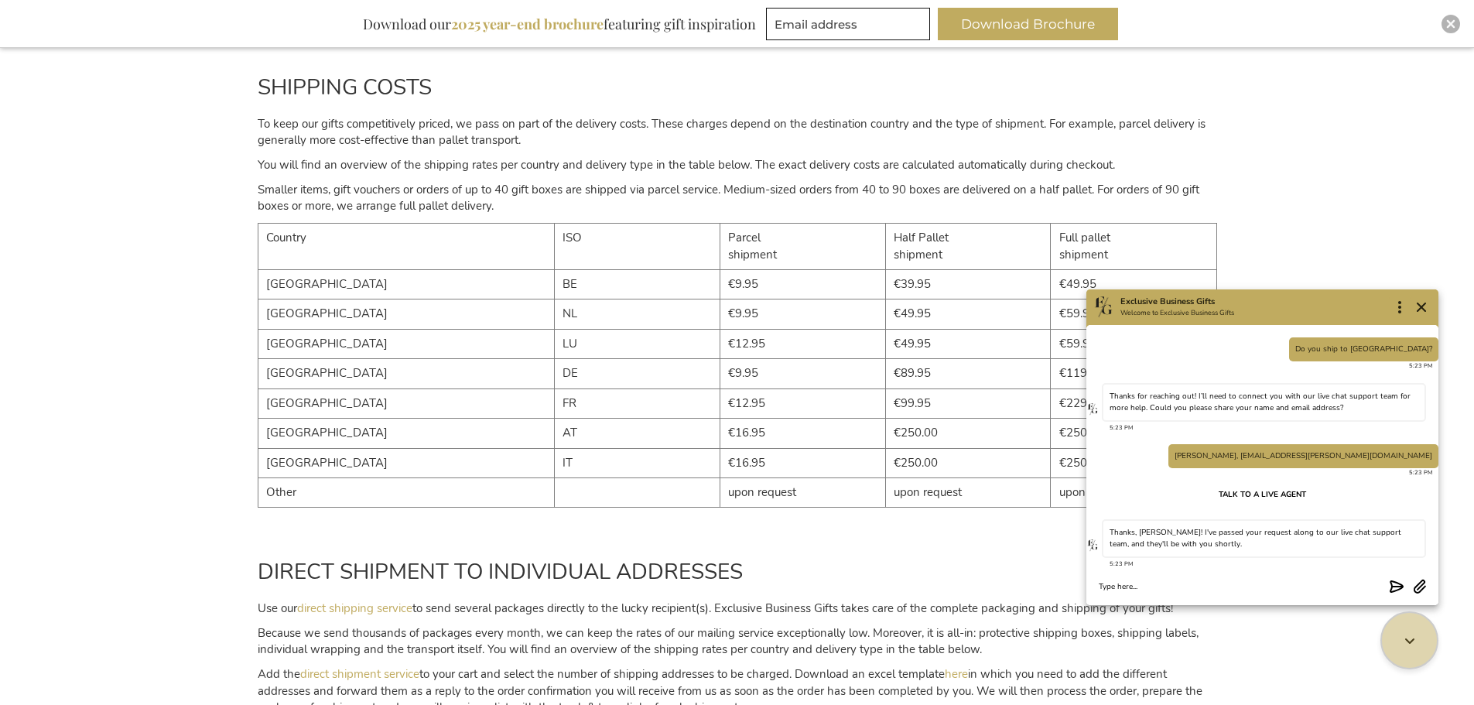
scroll to position [143, 0]
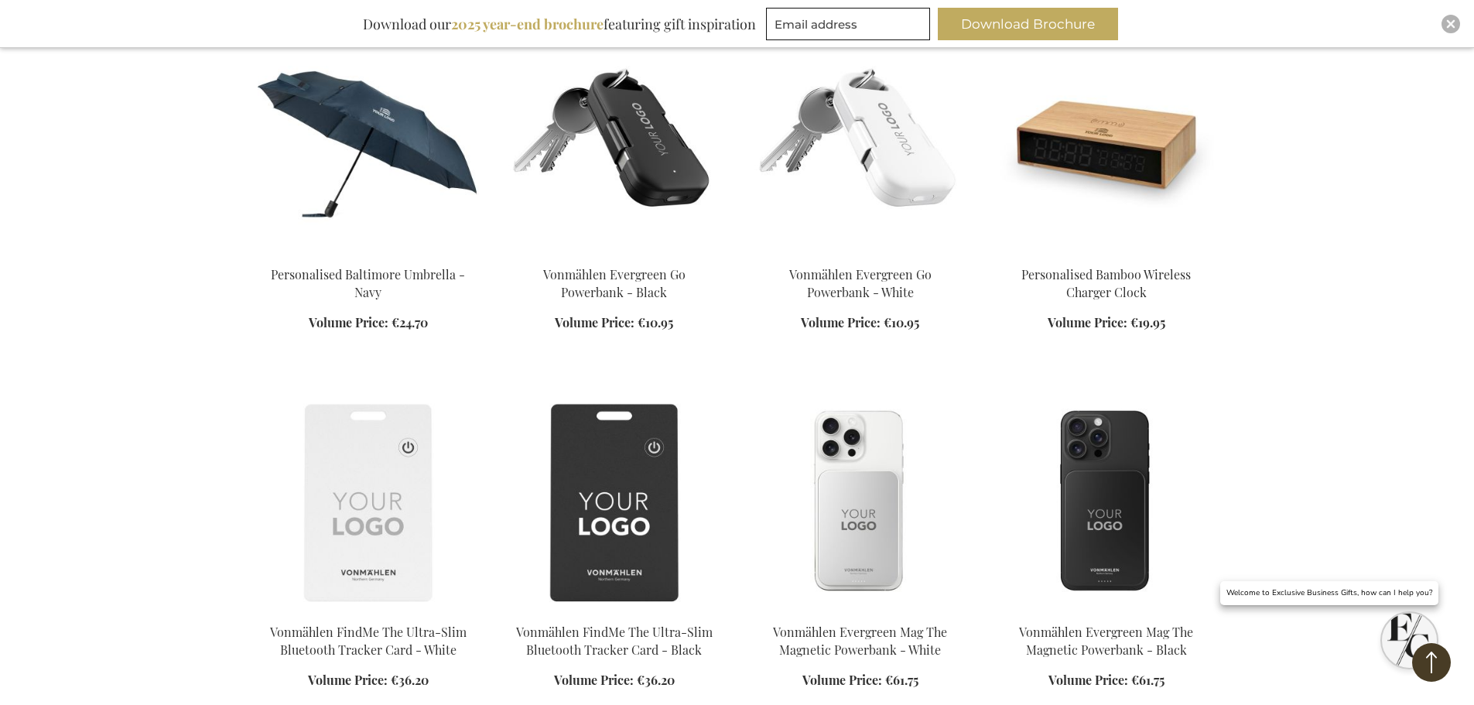
scroll to position [542, 0]
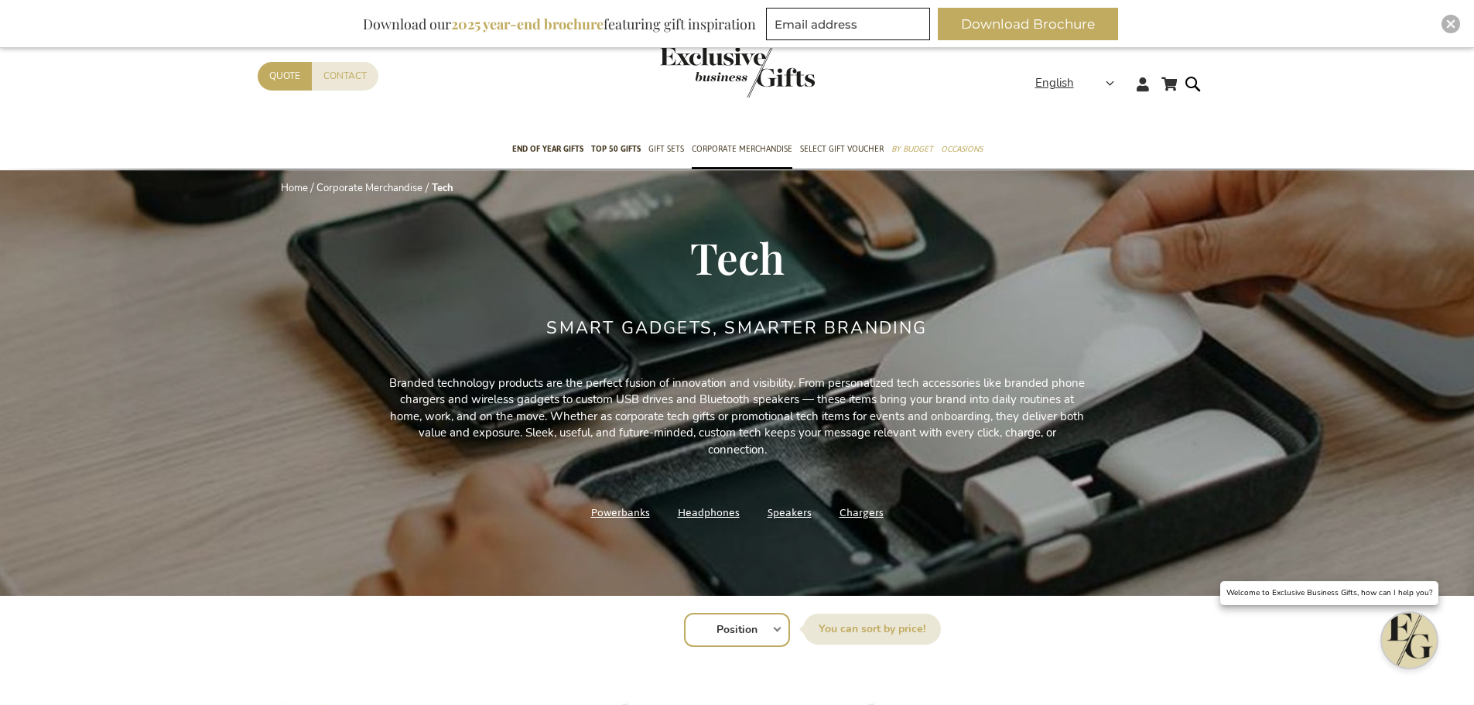
click at [1398, 641] on img "Open chat window" at bounding box center [1409, 640] width 55 height 55
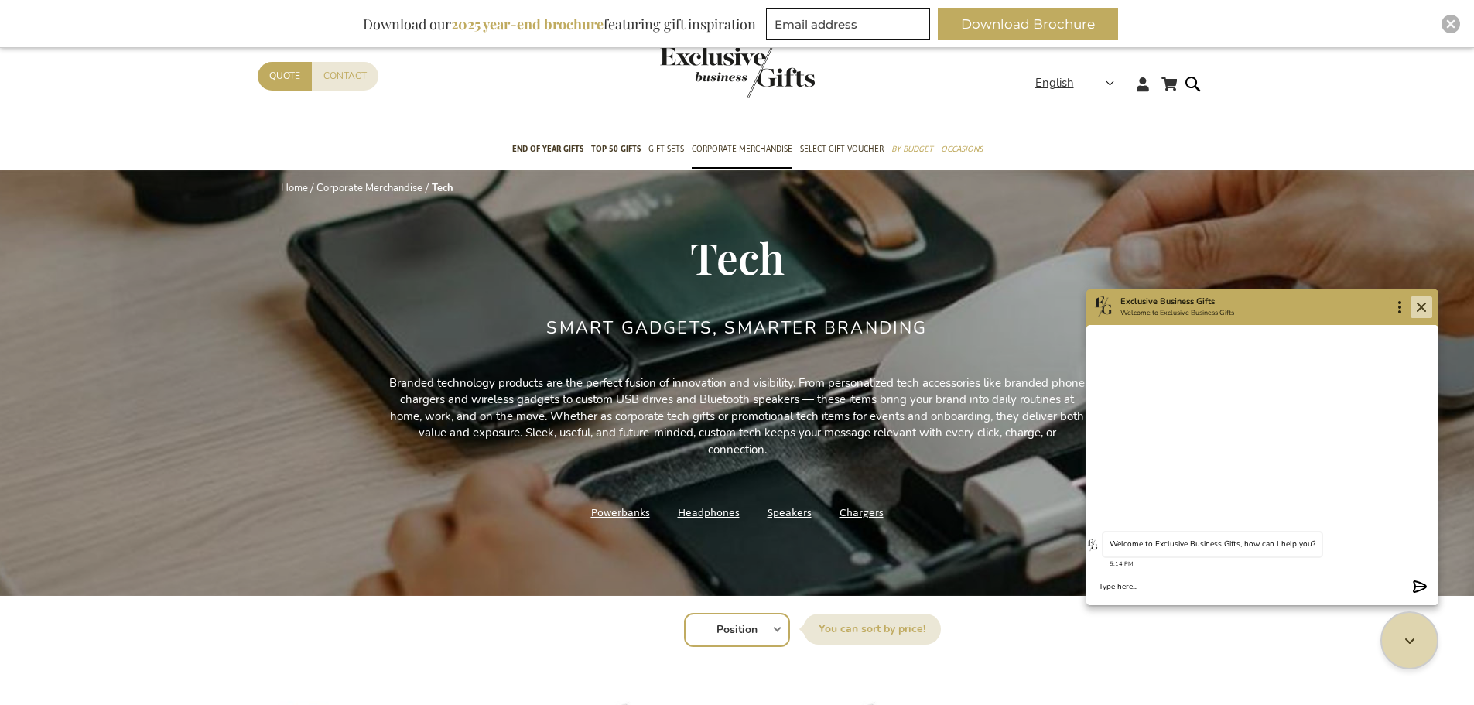
click at [1419, 306] on icon "Close" at bounding box center [1421, 307] width 19 height 19
